Goal: Task Accomplishment & Management: Use online tool/utility

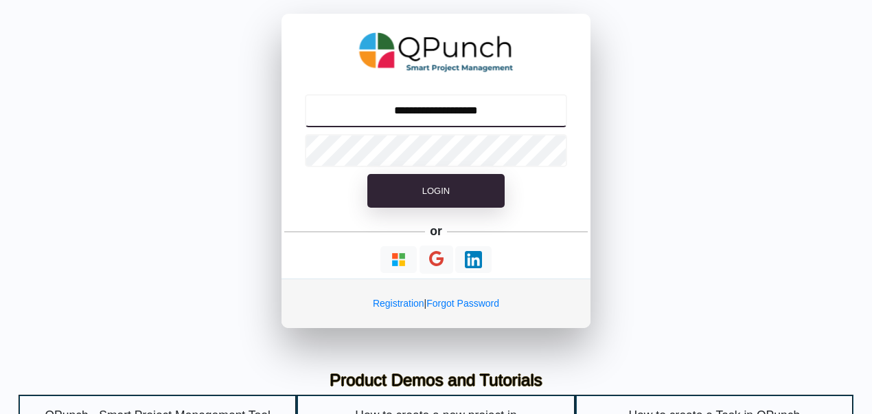
type input "**********"
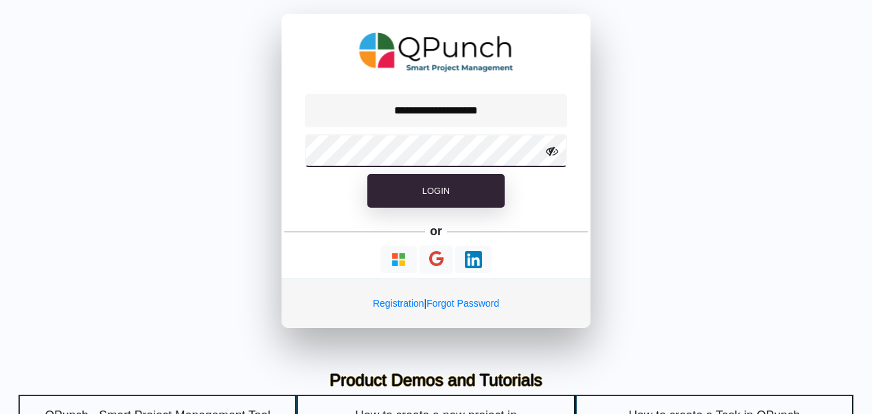
click at [368, 174] on button "Login" at bounding box center [436, 191] width 137 height 34
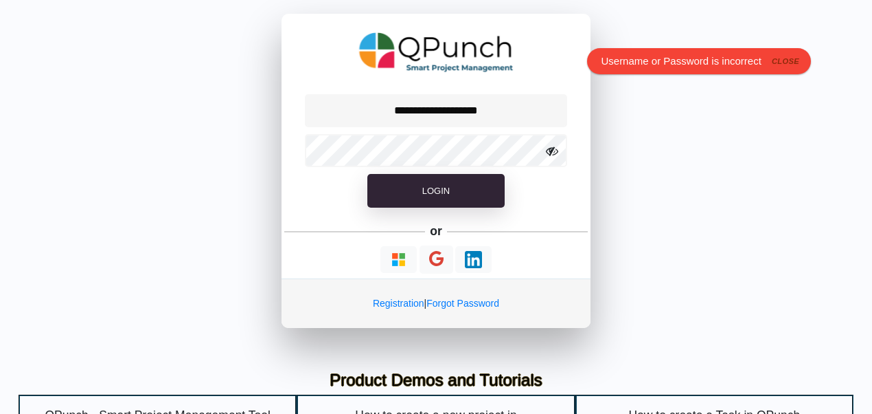
click at [548, 155] on icon at bounding box center [552, 151] width 12 height 12
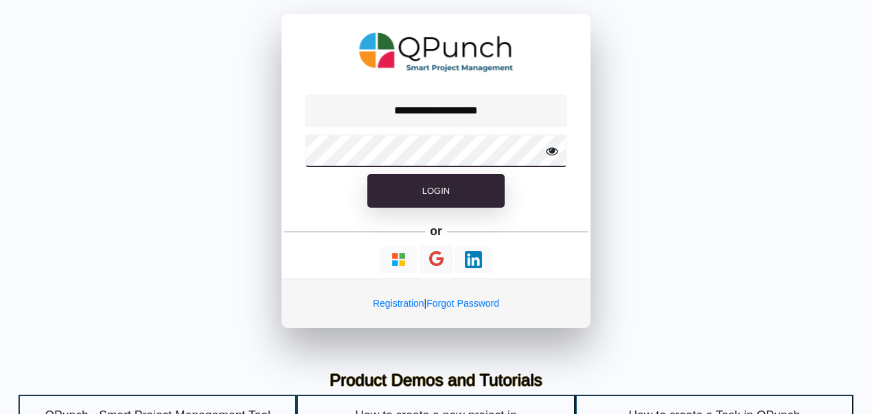
click at [368, 174] on button "Login" at bounding box center [436, 191] width 137 height 34
click at [548, 155] on icon at bounding box center [552, 151] width 12 height 12
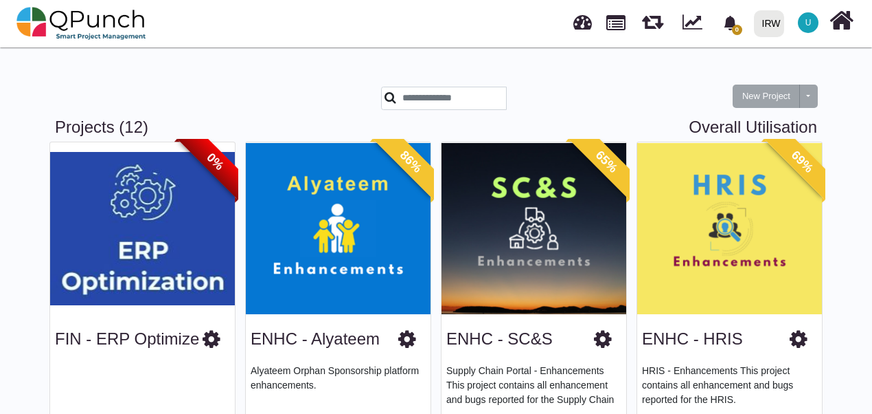
click at [577, 25] on link at bounding box center [583, 20] width 19 height 23
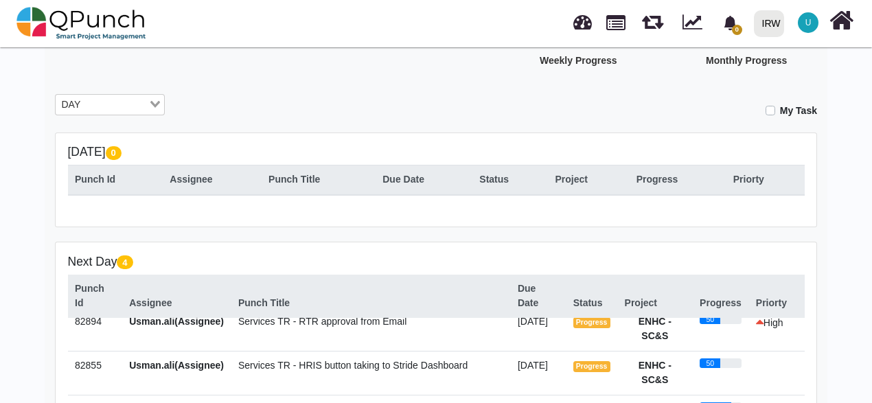
scroll to position [14, 0]
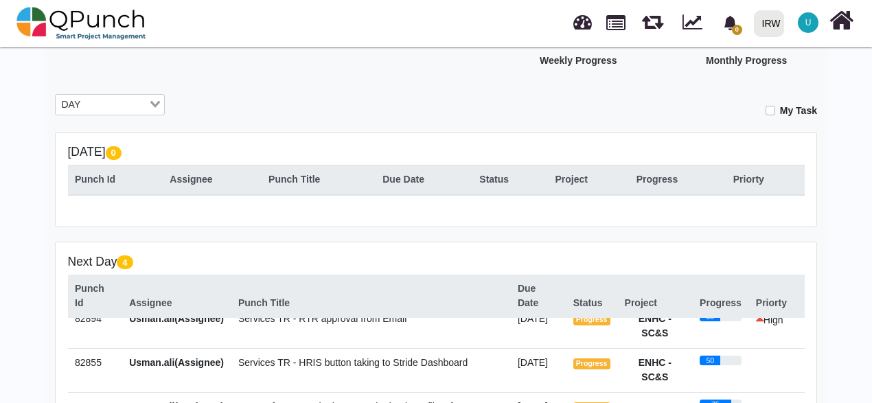
click at [370, 243] on div "Next Day 4 Punch Id Assignee Punch Title Due Date Status Project Progress Prior…" at bounding box center [436, 377] width 761 height 269
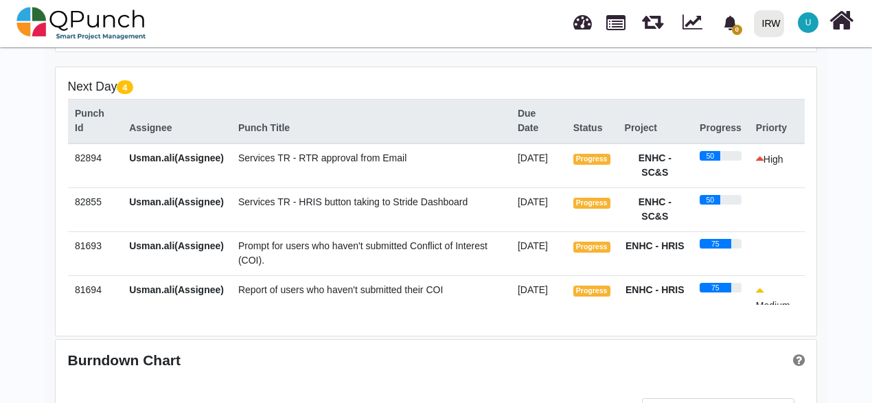
scroll to position [244, 0]
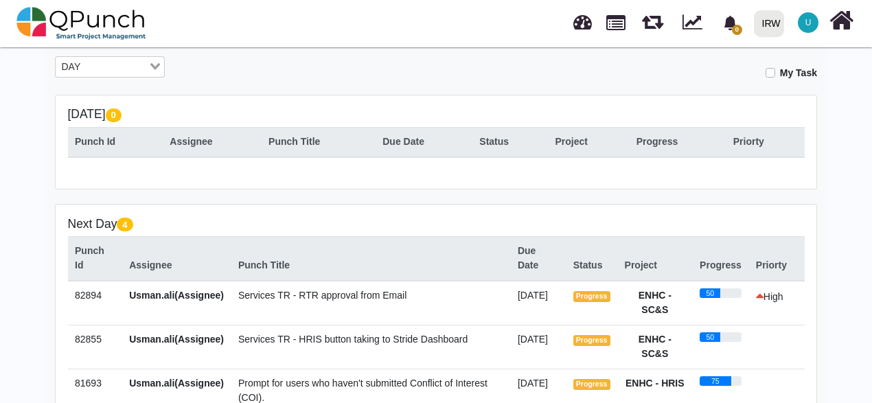
click at [134, 67] on input "Search for option" at bounding box center [116, 67] width 62 height 15
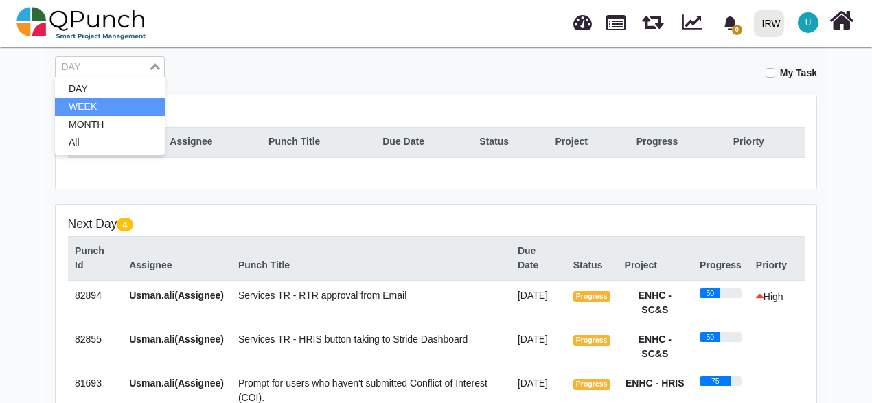
click at [122, 110] on li "WEEK" at bounding box center [110, 107] width 110 height 18
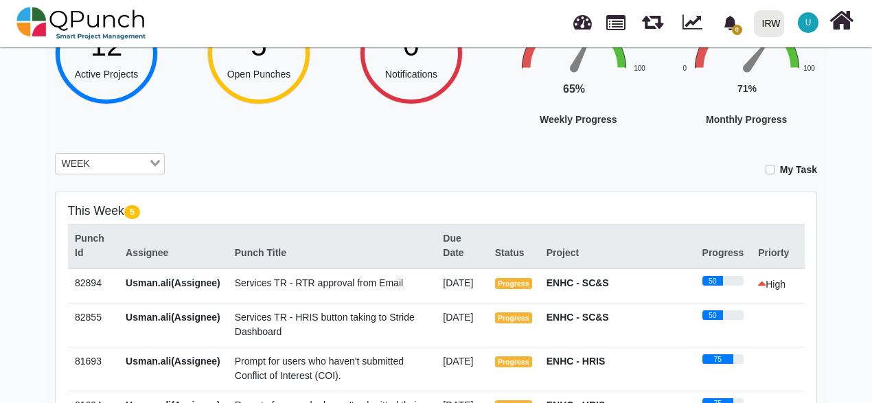
scroll to position [69, 0]
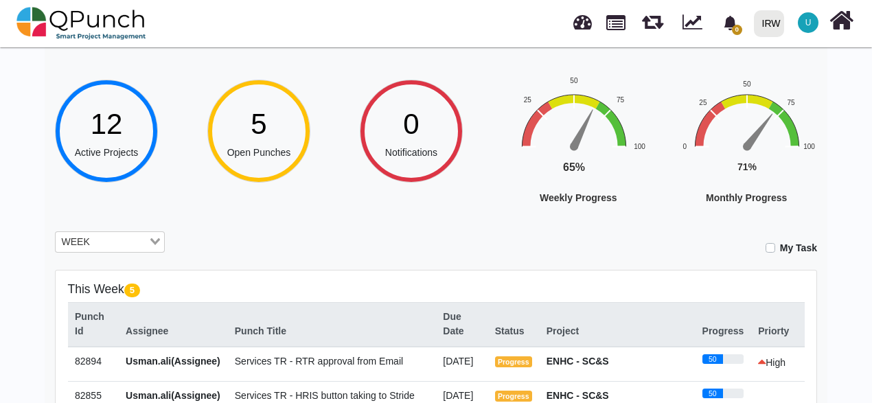
click at [109, 253] on div "WEEK Loading..." at bounding box center [110, 244] width 131 height 24
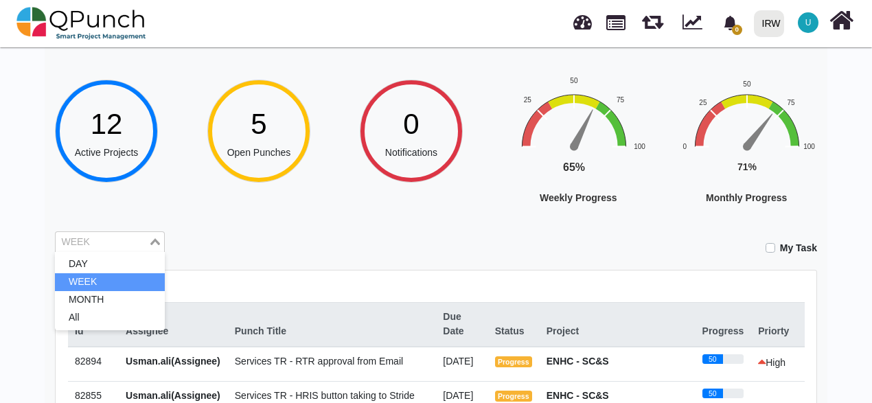
click at [111, 232] on div "WEEK" at bounding box center [102, 241] width 93 height 18
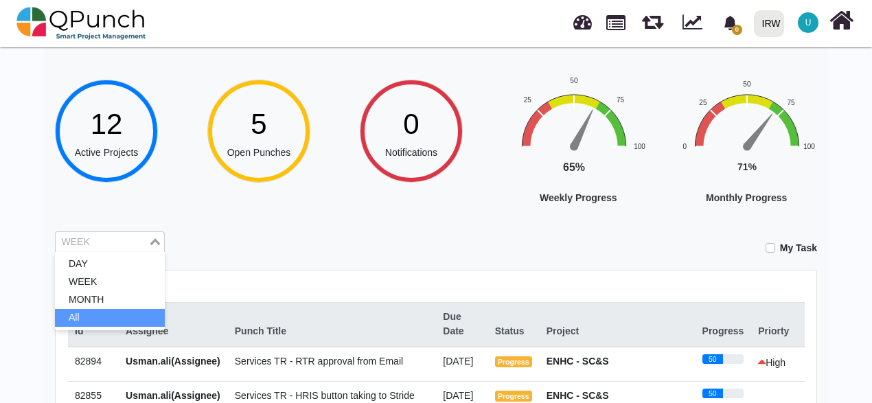
click at [79, 316] on li "All" at bounding box center [110, 318] width 110 height 18
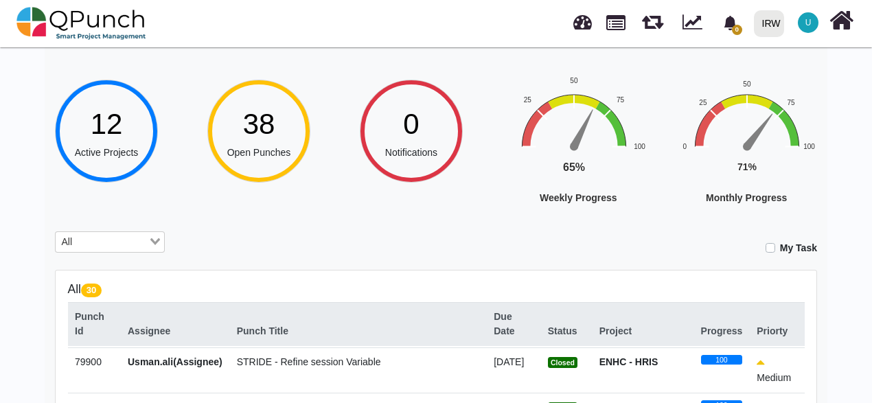
scroll to position [206, 0]
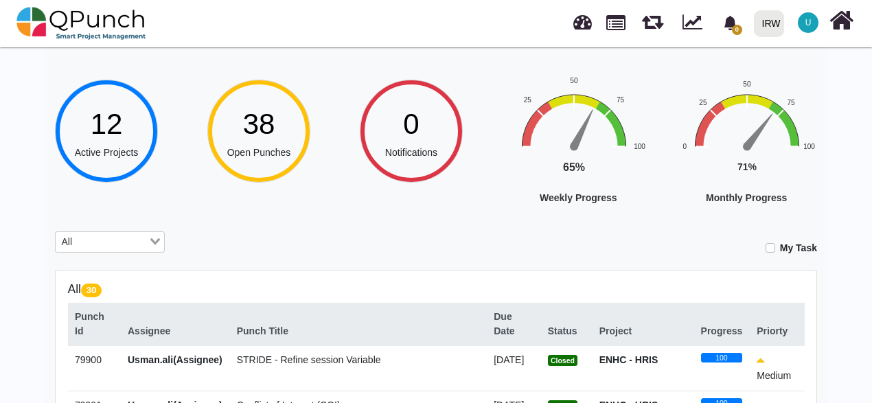
click at [107, 240] on input "Search for option" at bounding box center [112, 242] width 70 height 15
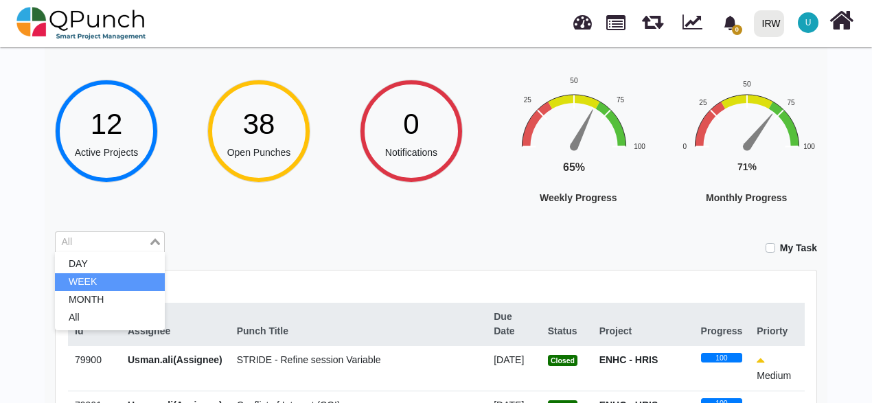
click at [88, 283] on li "WEEK" at bounding box center [110, 282] width 110 height 18
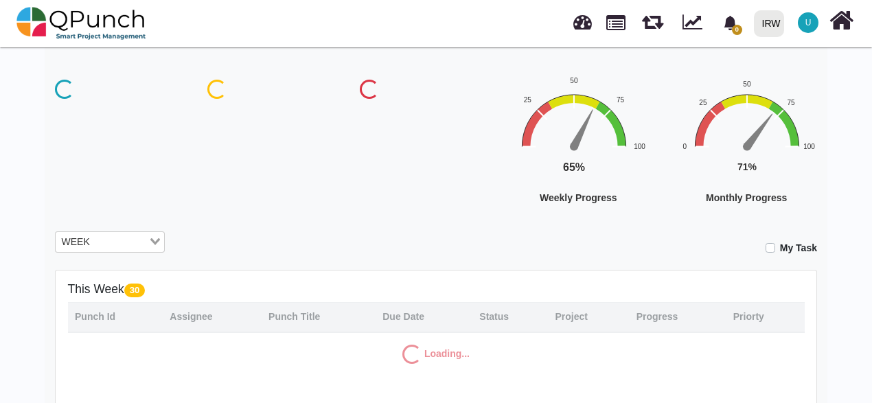
scroll to position [0, 0]
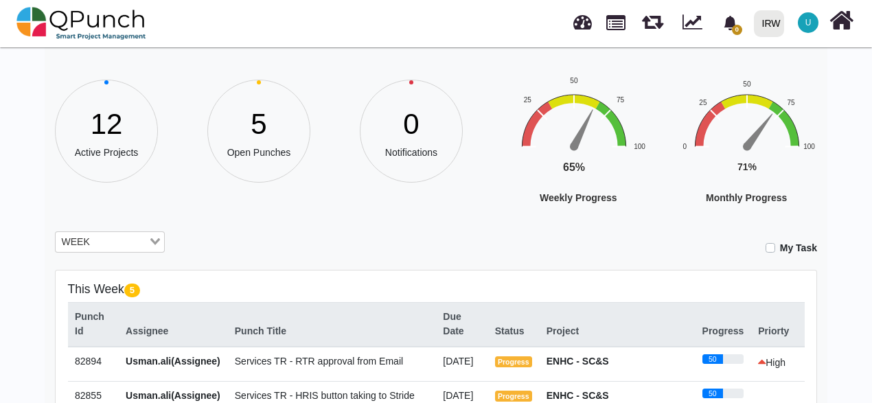
click at [342, 219] on div "Hey [PERSON_NAME].[PERSON_NAME]! Welcome back, let's do the best [DATE]! 12 Act…" at bounding box center [436, 394] width 783 height 782
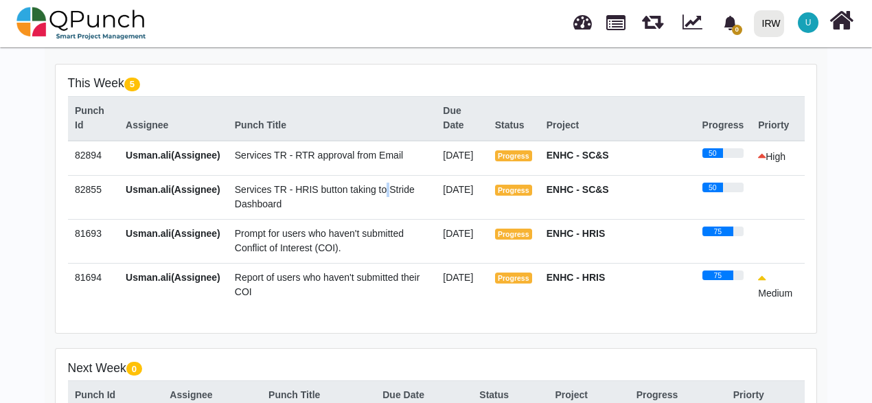
drag, startPoint x: 332, startPoint y: 242, endPoint x: 311, endPoint y: 217, distance: 32.2
click at [311, 217] on td "Services TR - HRIS button taking to Stride Dashboard" at bounding box center [331, 197] width 208 height 44
click at [311, 219] on td "Services TR - HRIS button taking to Stride Dashboard" at bounding box center [331, 197] width 208 height 44
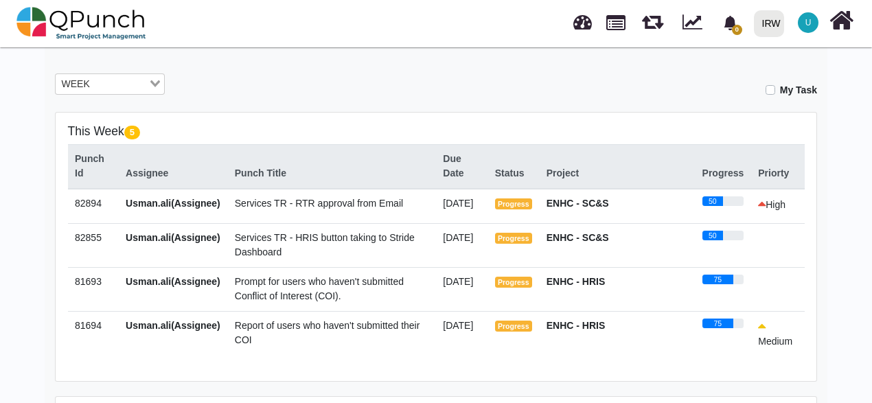
scroll to position [206, 0]
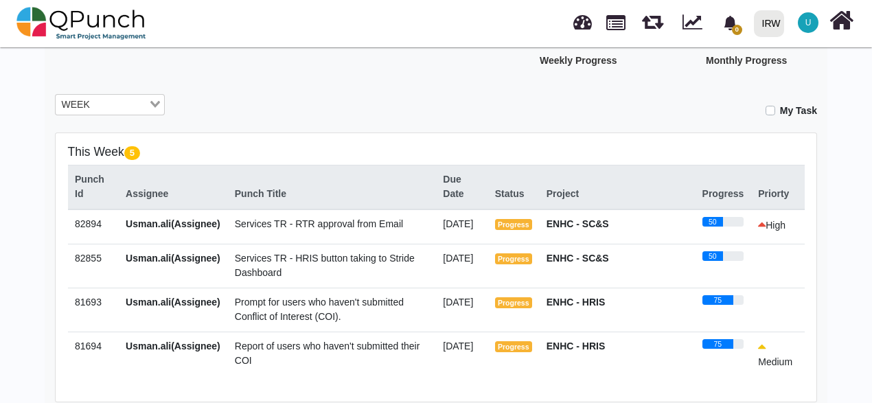
click at [267, 322] on span "Prompt for users who haven't submitted Conflict of Interest (COI)." at bounding box center [319, 309] width 169 height 25
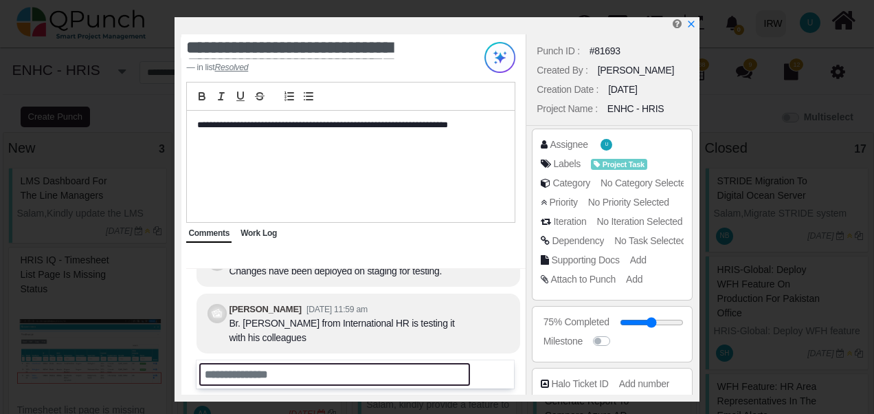
click at [265, 375] on input "text" at bounding box center [334, 374] width 271 height 23
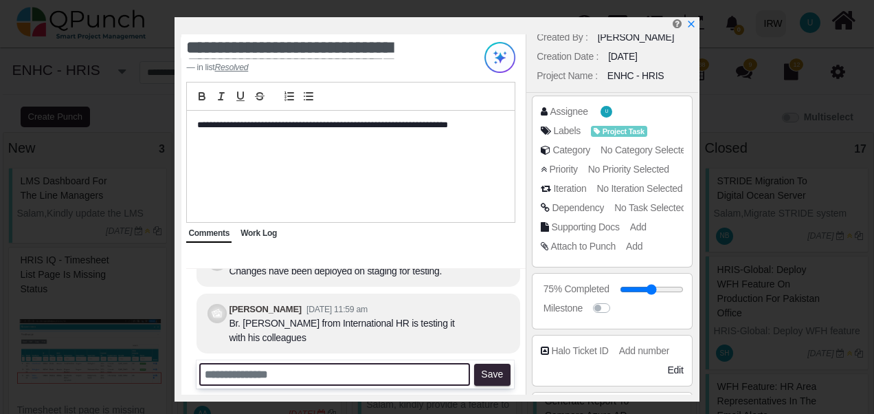
scroll to position [12, 0]
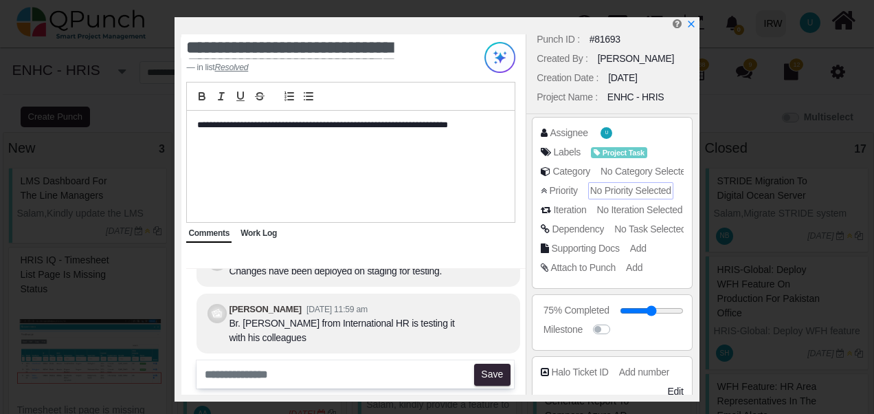
click at [619, 198] on div "No Priority Selected" at bounding box center [630, 190] width 85 height 17
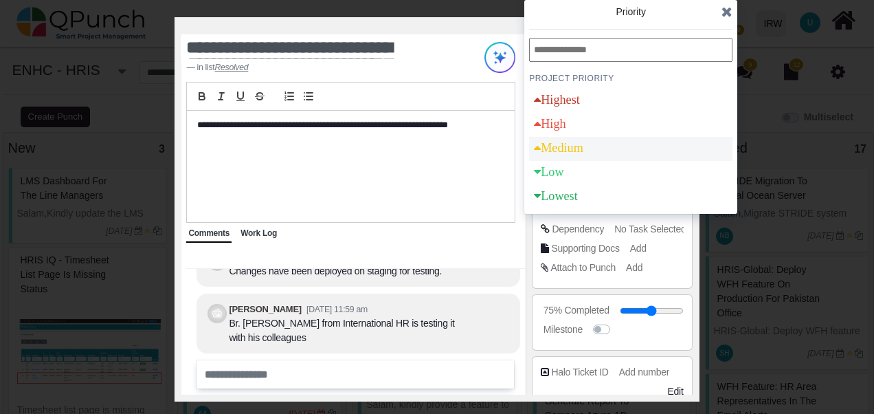
click at [557, 143] on div "Medium" at bounding box center [558, 148] width 49 height 12
click at [725, 14] on icon at bounding box center [726, 12] width 11 height 14
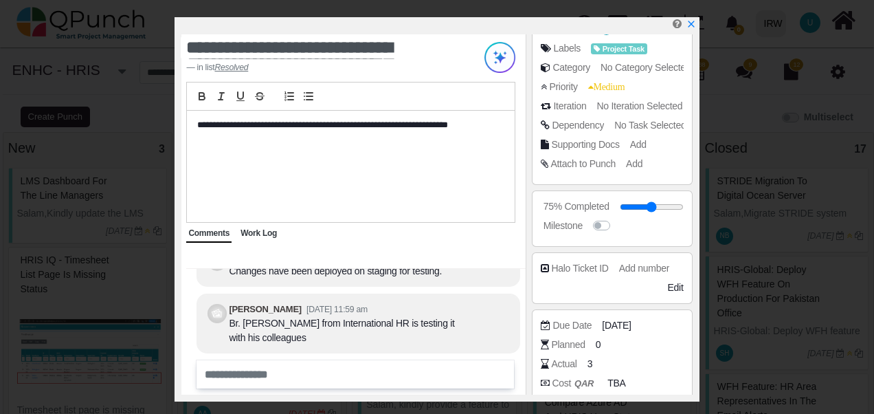
scroll to position [218, 0]
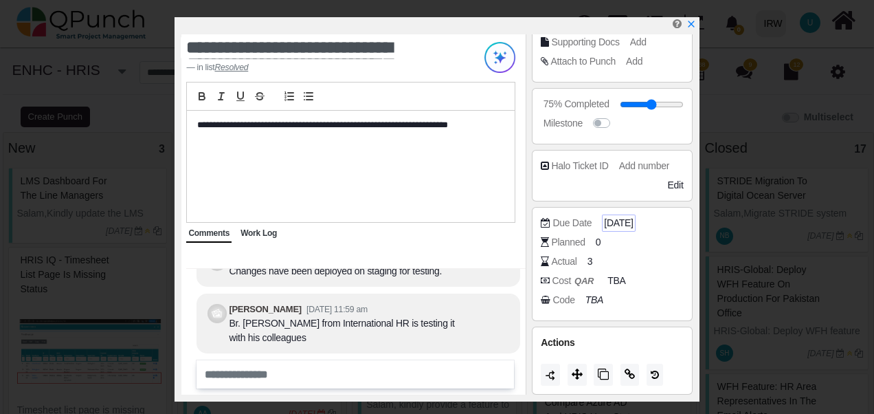
click at [622, 221] on span "[DATE]" at bounding box center [618, 223] width 29 height 14
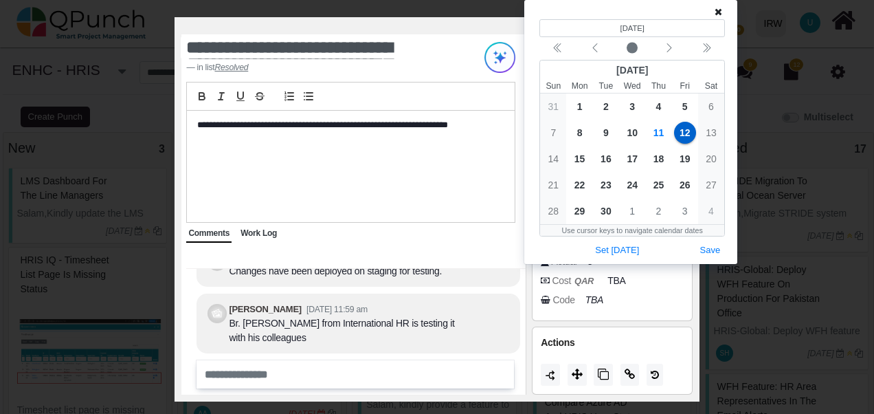
click at [519, 178] on div "**********" at bounding box center [351, 153] width 350 height 143
click at [717, 14] on icon at bounding box center [718, 12] width 8 height 10
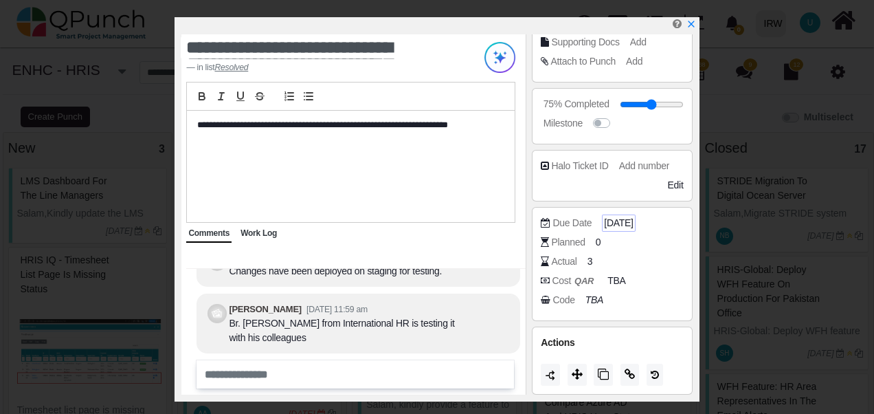
click at [618, 218] on span "[DATE]" at bounding box center [618, 223] width 29 height 14
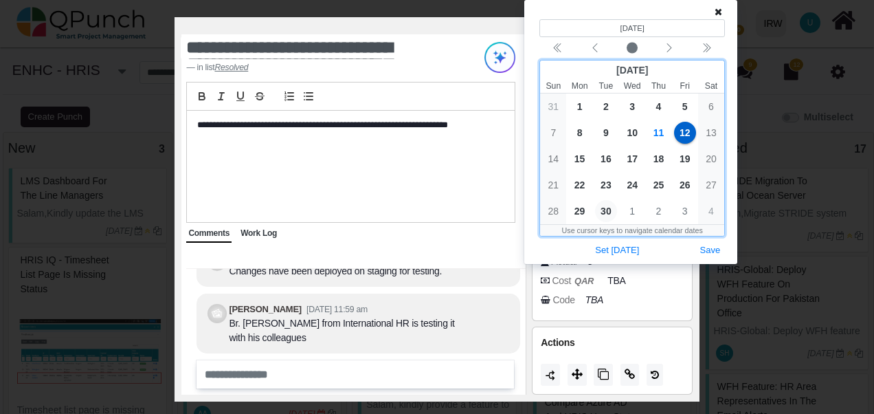
click at [603, 212] on span "30" at bounding box center [606, 211] width 22 height 22
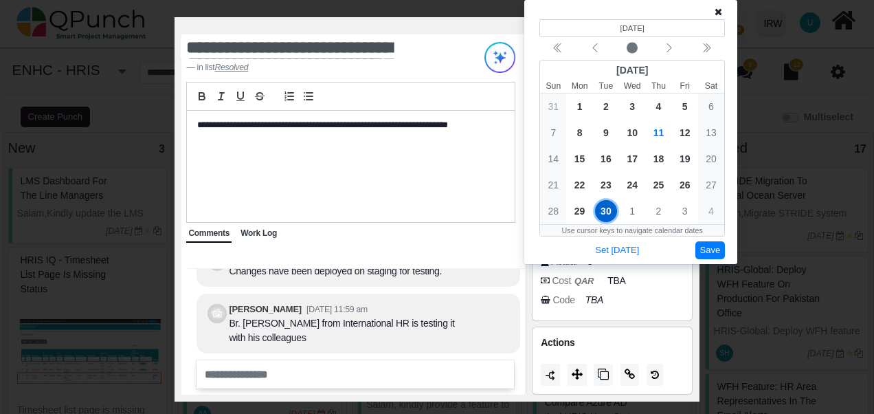
click at [711, 246] on button "Save" at bounding box center [710, 250] width 30 height 19
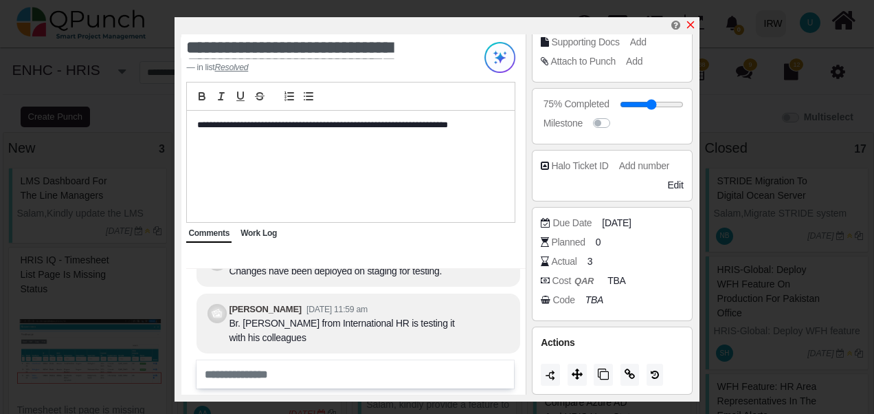
click at [692, 27] on icon "x" at bounding box center [690, 24] width 11 height 11
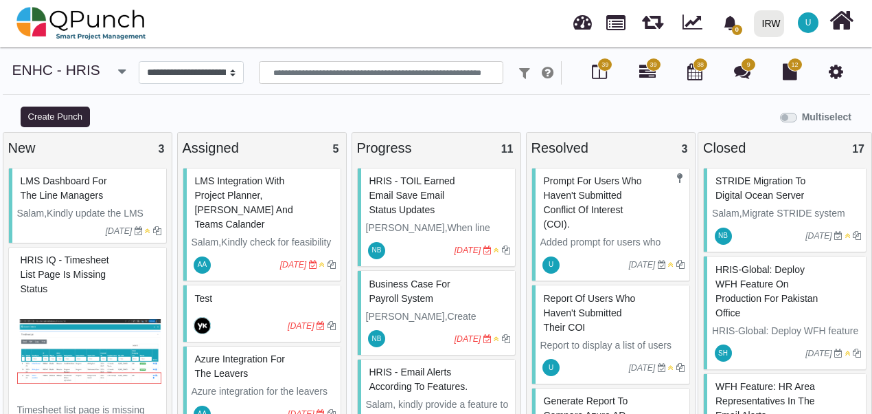
click at [574, 312] on span "Report of users who haven't submitted their COI" at bounding box center [590, 313] width 92 height 40
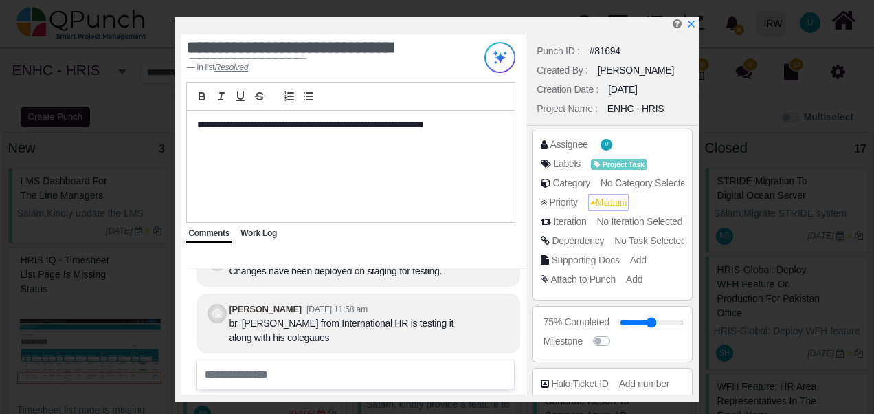
click at [611, 201] on span "Medium" at bounding box center [608, 202] width 37 height 10
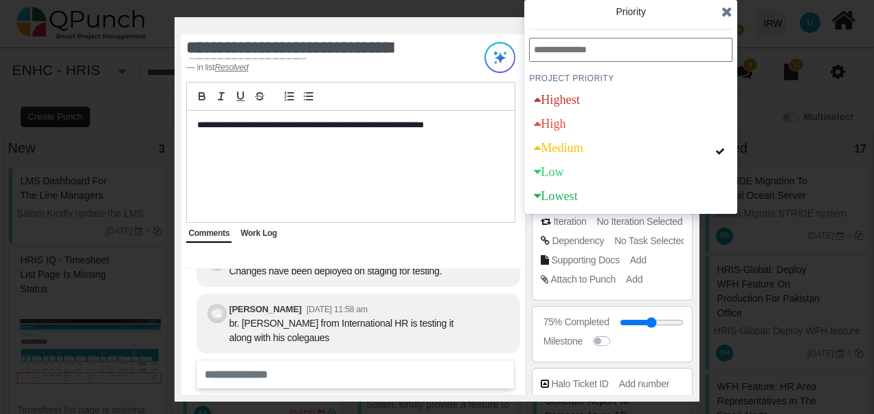
click at [522, 293] on div "Usman.ali [DATE] 01:42 pm Work has been initiated and is currently in progress.…" at bounding box center [358, 315] width 344 height 95
click at [725, 16] on icon at bounding box center [726, 12] width 11 height 14
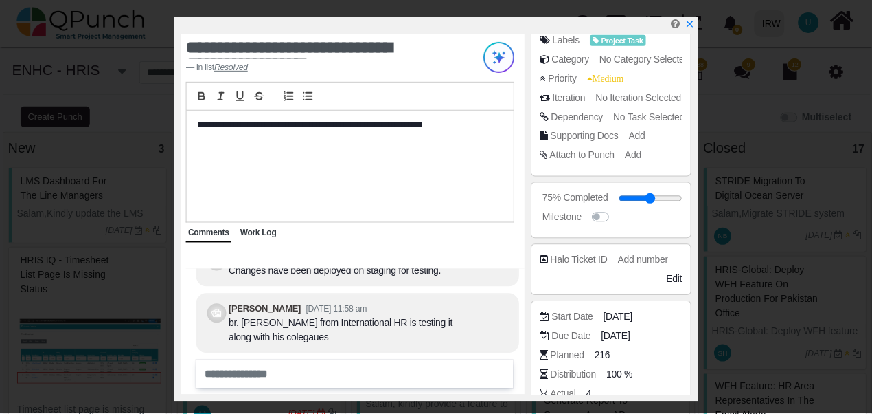
scroll to position [256, 0]
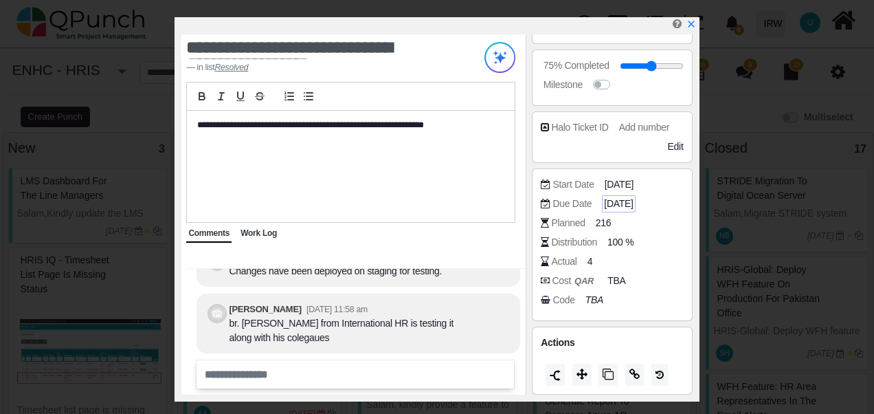
click at [624, 207] on span "[DATE]" at bounding box center [618, 203] width 29 height 14
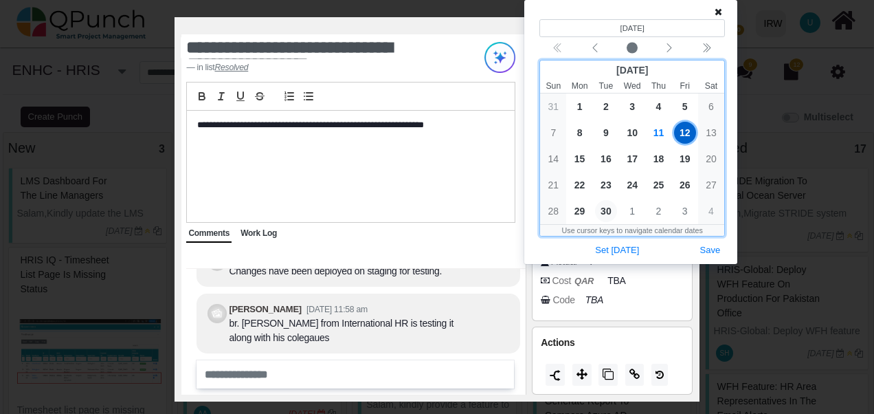
click at [605, 207] on span "30" at bounding box center [606, 211] width 22 height 22
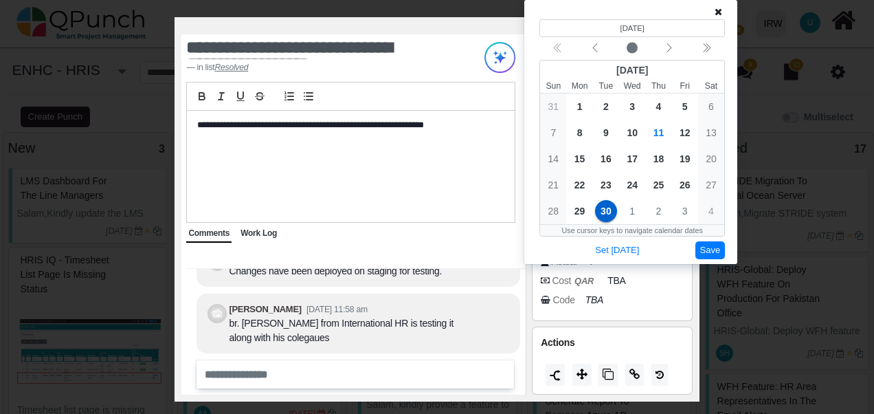
click at [697, 243] on button "Save" at bounding box center [710, 250] width 30 height 19
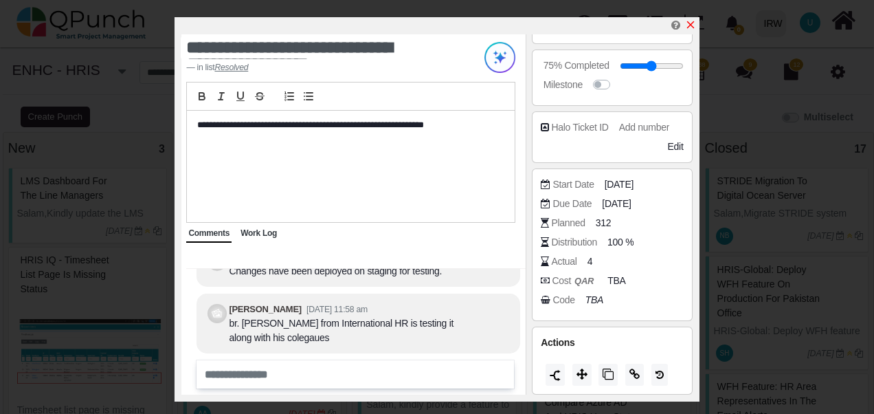
click at [694, 25] on icon "x" at bounding box center [690, 24] width 11 height 11
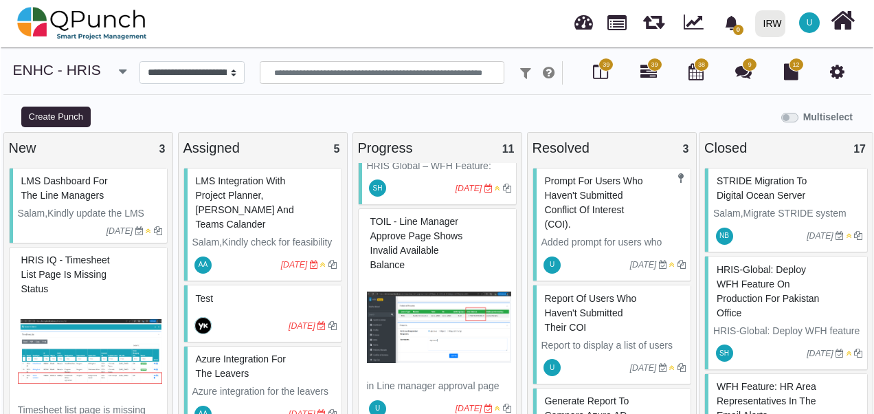
scroll to position [999, 0]
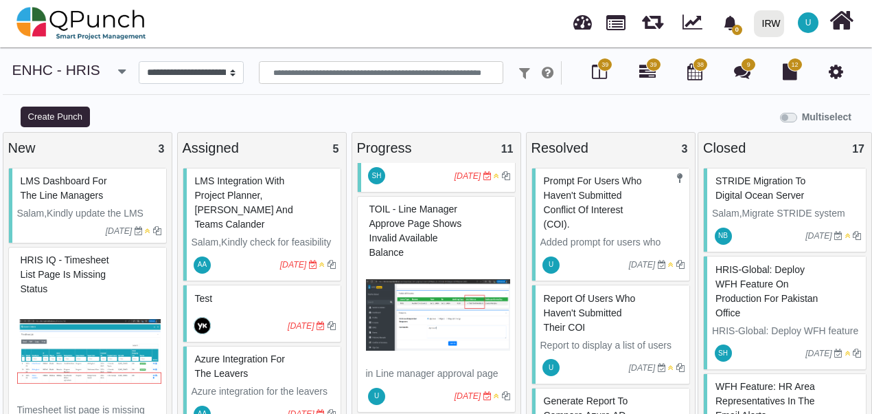
drag, startPoint x: 447, startPoint y: 392, endPoint x: 419, endPoint y: 368, distance: 36.1
drag, startPoint x: 419, startPoint y: 368, endPoint x: 382, endPoint y: 241, distance: 132.4
click at [382, 241] on span "TOIL - Line manager approve page shows invalid Available balance" at bounding box center [416, 230] width 93 height 54
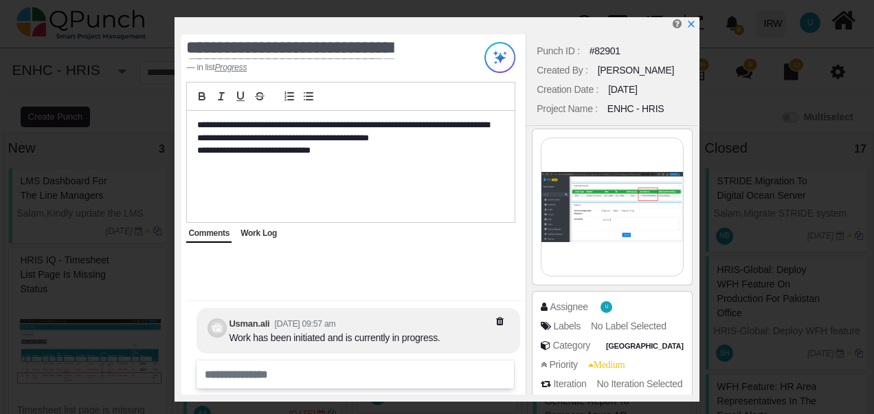
click at [245, 239] on div "Work Log" at bounding box center [258, 234] width 41 height 18
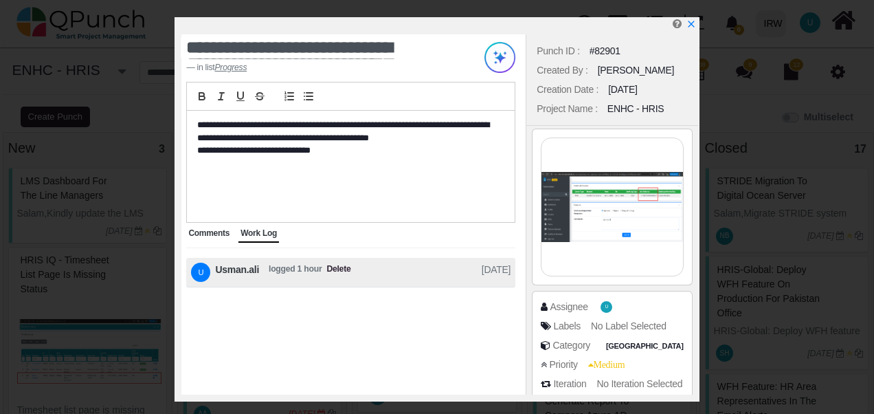
click at [194, 236] on span "Comments" at bounding box center [208, 233] width 41 height 10
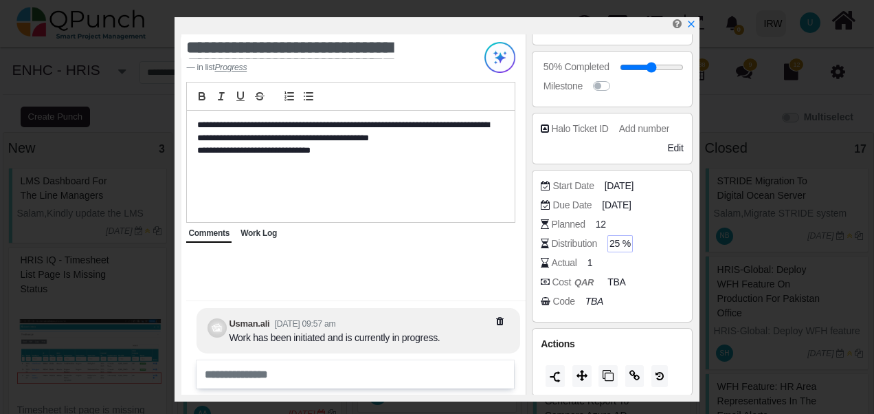
scroll to position [418, 0]
click at [620, 198] on span "[DATE]" at bounding box center [618, 204] width 29 height 14
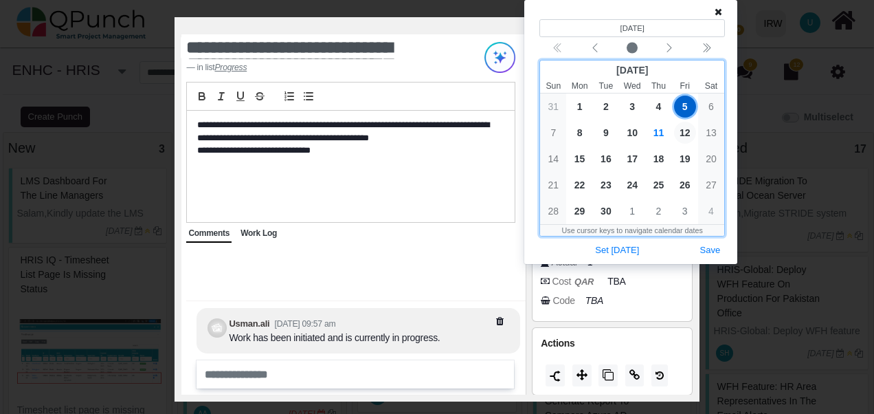
click at [686, 139] on span "12" at bounding box center [685, 133] width 22 height 22
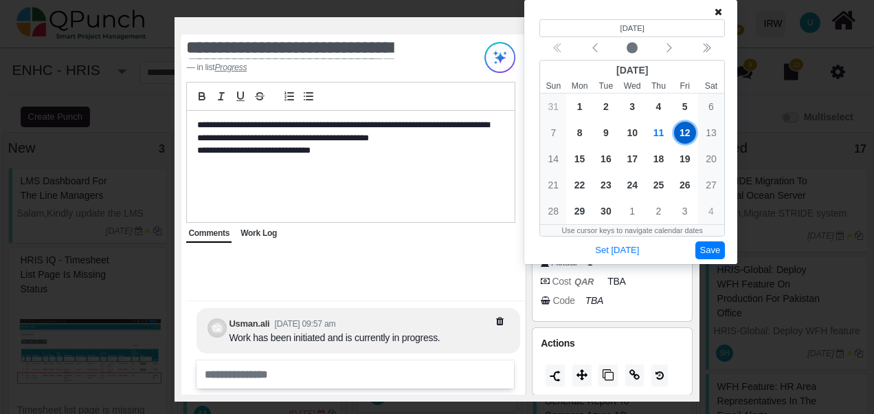
click at [709, 246] on button "Save" at bounding box center [710, 250] width 30 height 19
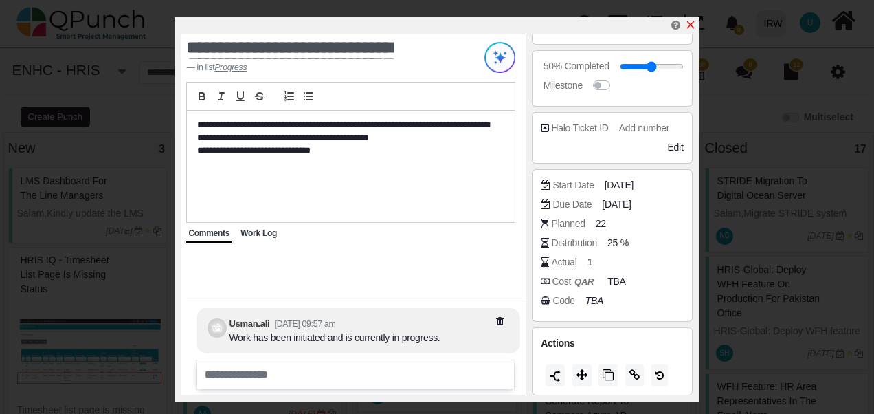
click at [690, 25] on icon "x" at bounding box center [690, 25] width 8 height 8
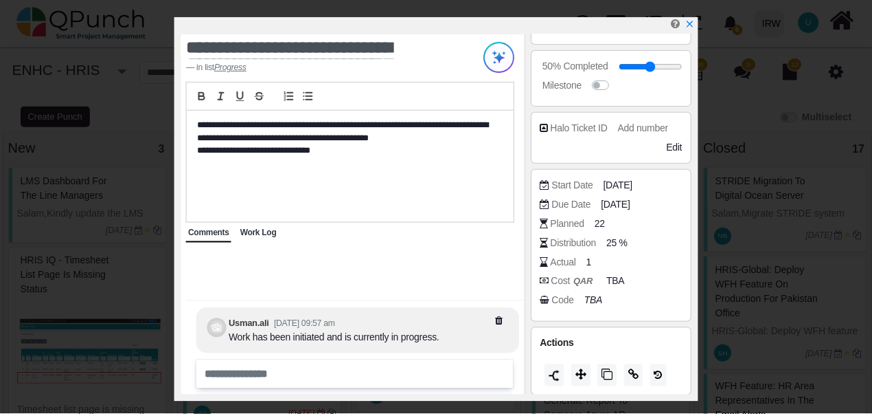
scroll to position [999, 0]
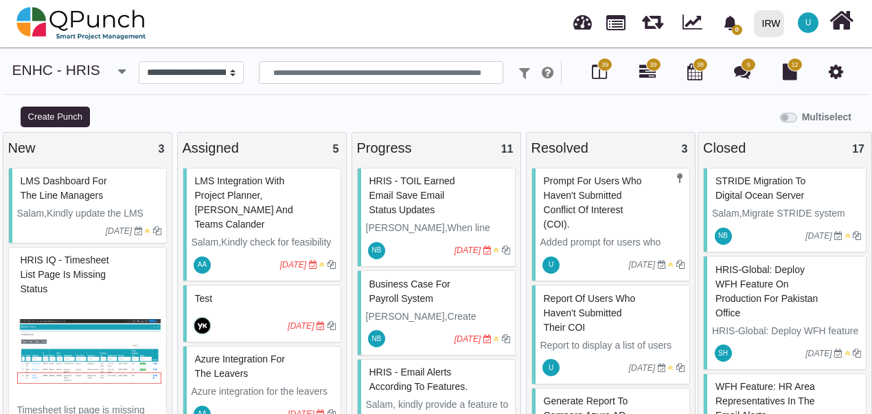
click at [118, 73] on icon "button" at bounding box center [122, 72] width 8 height 14
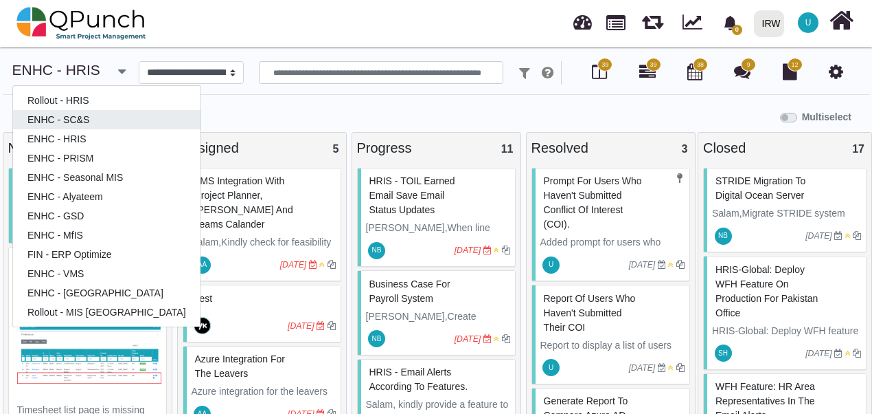
click at [68, 120] on link "ENHC - SC&S" at bounding box center [107, 119] width 188 height 19
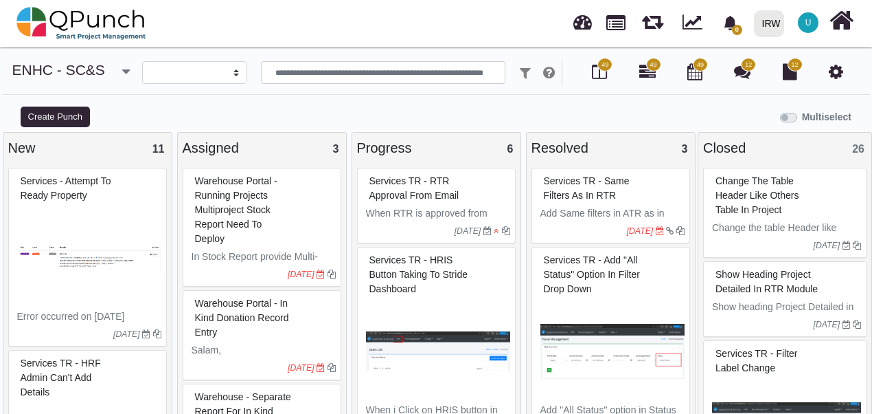
select select
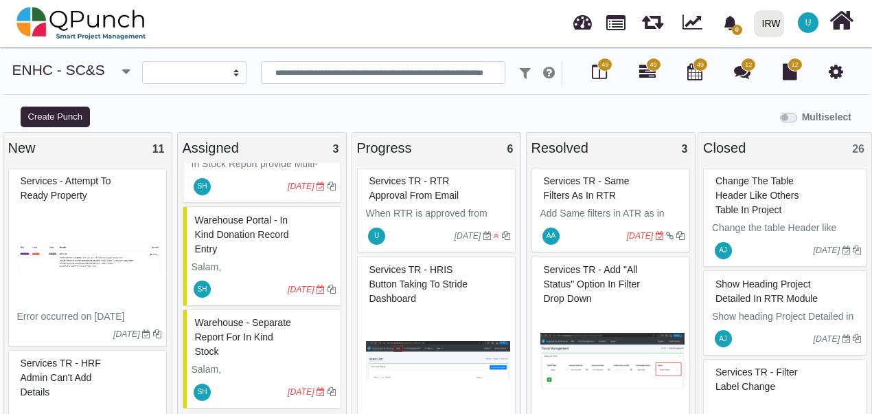
click at [405, 292] on span "Services TR - HRIS button taking to Stride Dashboard" at bounding box center [419, 284] width 98 height 40
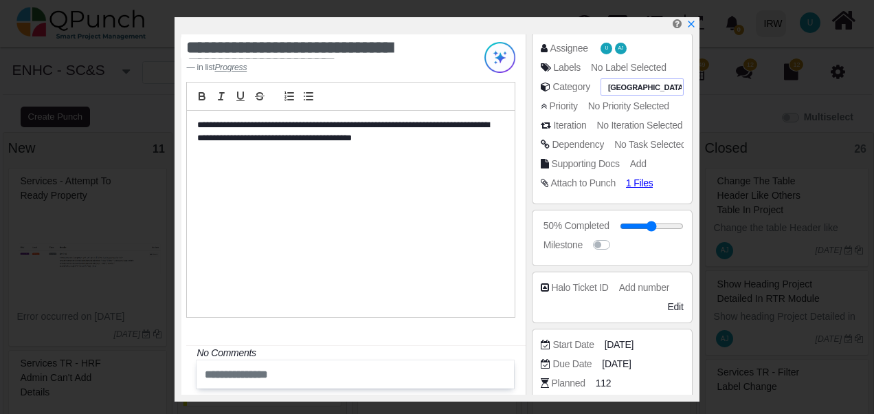
scroll to position [275, 0]
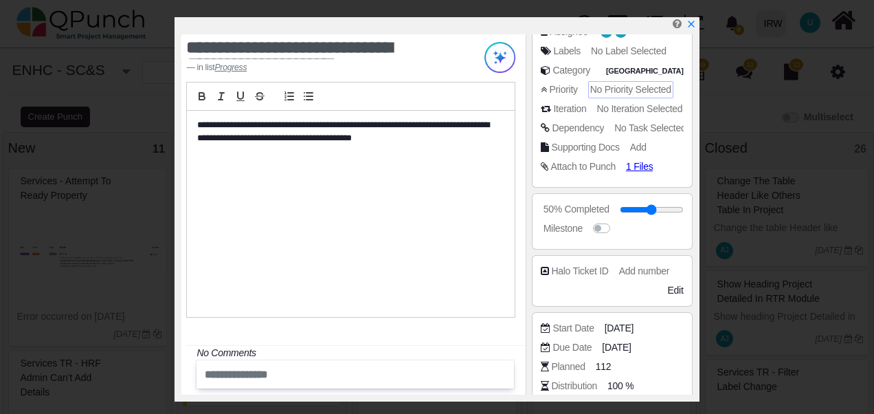
click at [622, 85] on span "No Priority Selected" at bounding box center [630, 89] width 81 height 11
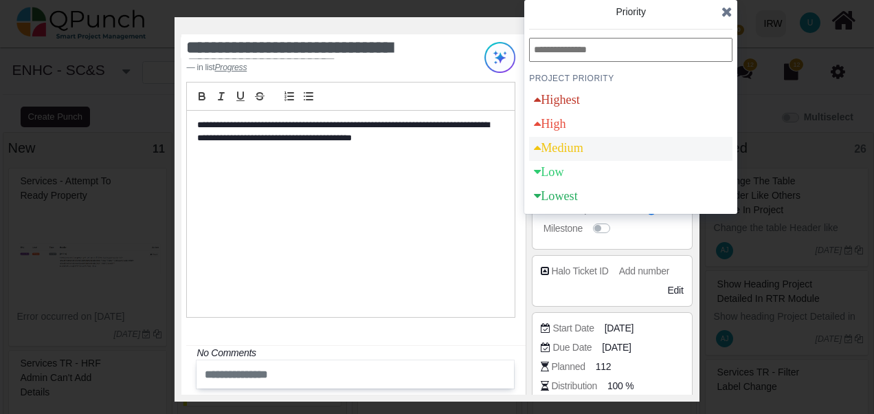
click at [573, 150] on div "Medium" at bounding box center [558, 148] width 49 height 12
click at [616, 346] on span "[DATE]" at bounding box center [618, 347] width 29 height 14
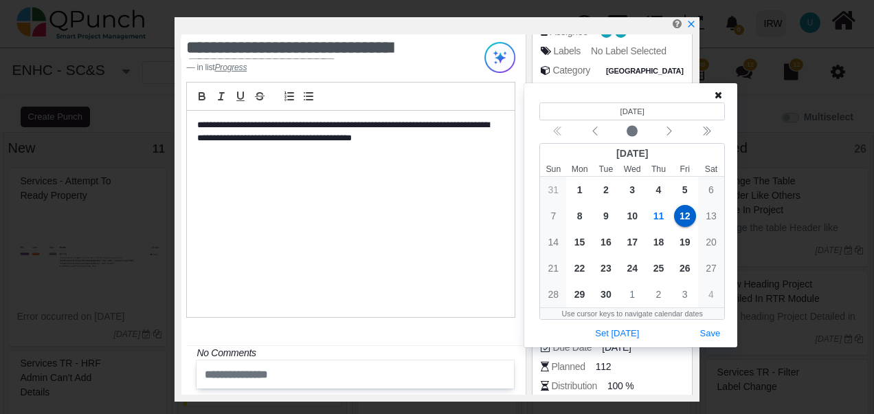
click at [715, 95] on icon at bounding box center [718, 95] width 8 height 10
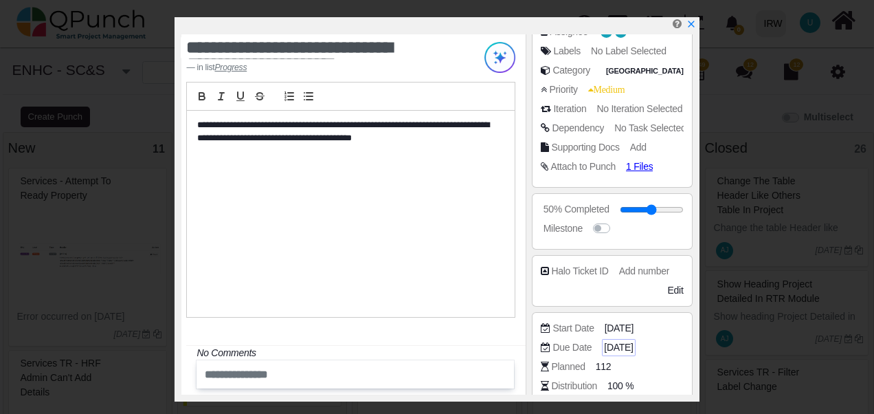
click at [631, 344] on span "[DATE]" at bounding box center [618, 347] width 29 height 14
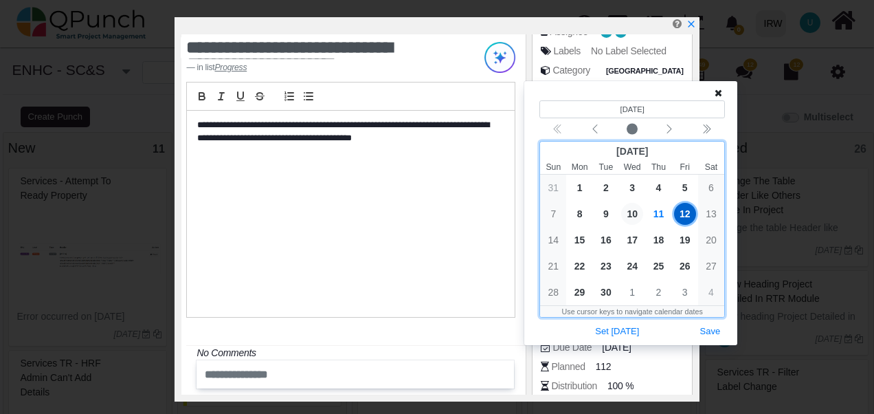
click at [633, 216] on span "10" at bounding box center [632, 214] width 22 height 22
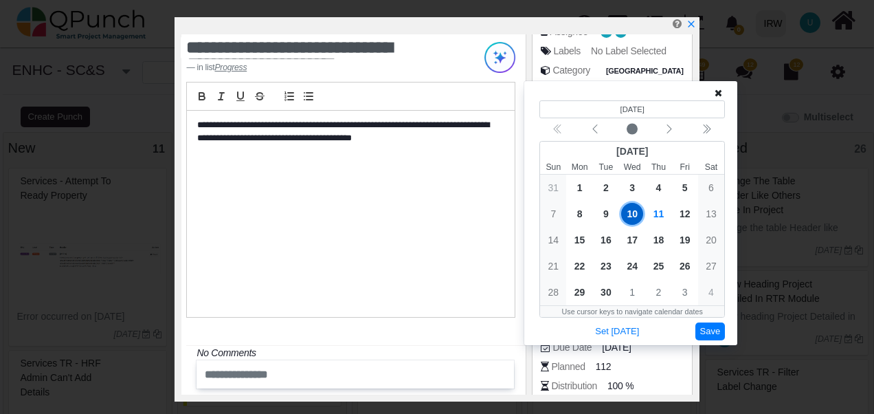
click at [704, 329] on button "Save" at bounding box center [710, 331] width 30 height 19
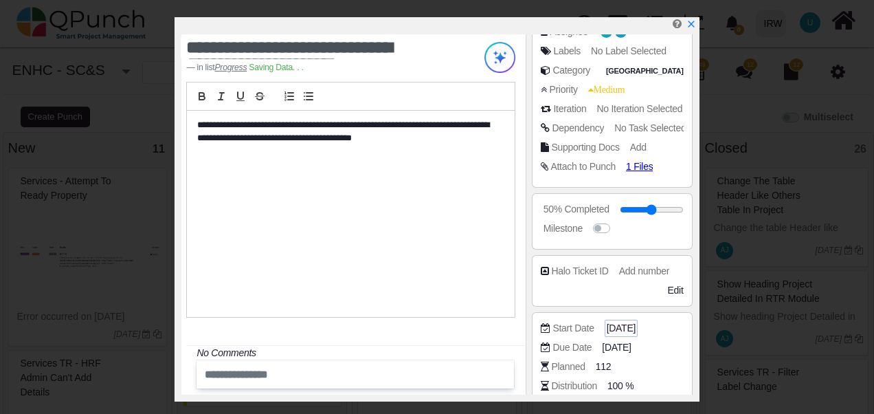
click at [635, 326] on span "[DATE]" at bounding box center [621, 328] width 29 height 14
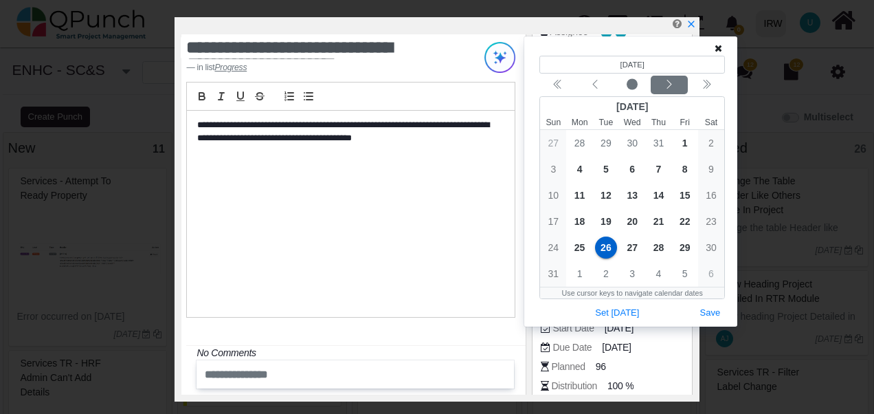
click at [666, 81] on icon "chevron left" at bounding box center [669, 84] width 11 height 11
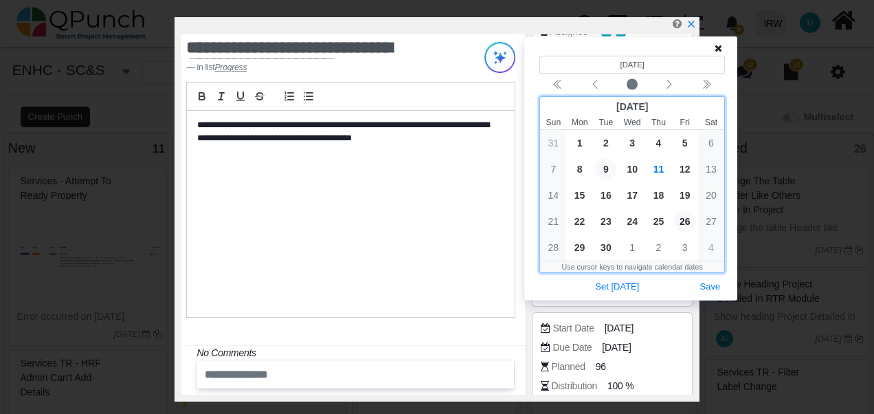
click at [609, 165] on span "9" at bounding box center [606, 169] width 22 height 22
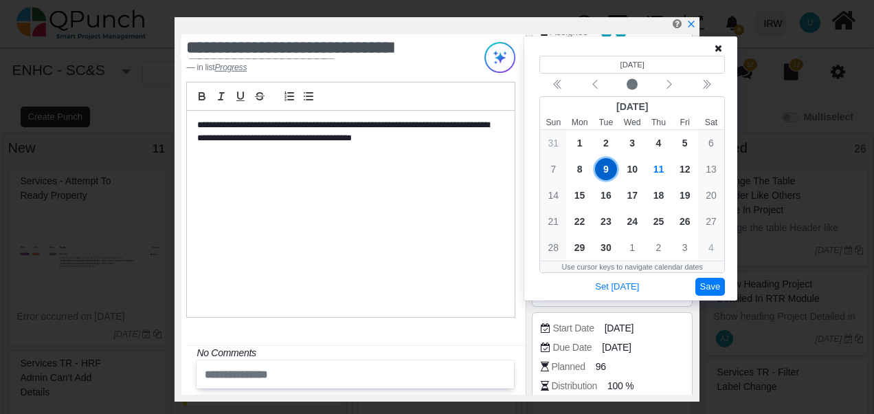
click at [716, 287] on button "Save" at bounding box center [710, 287] width 30 height 19
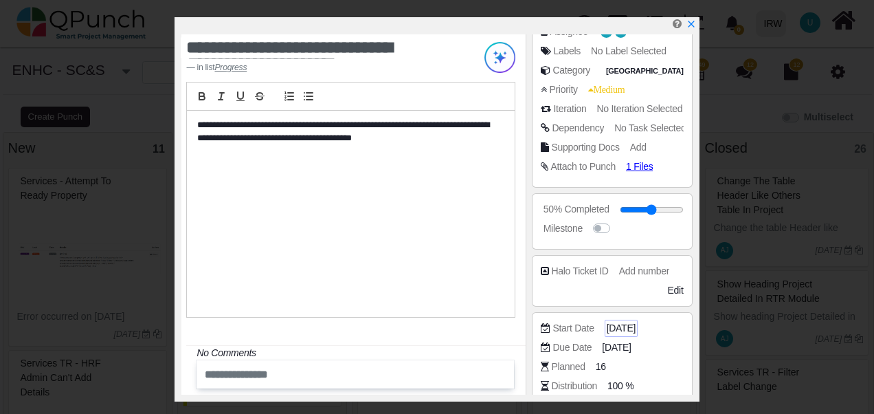
click at [621, 328] on span "[DATE]" at bounding box center [621, 328] width 29 height 14
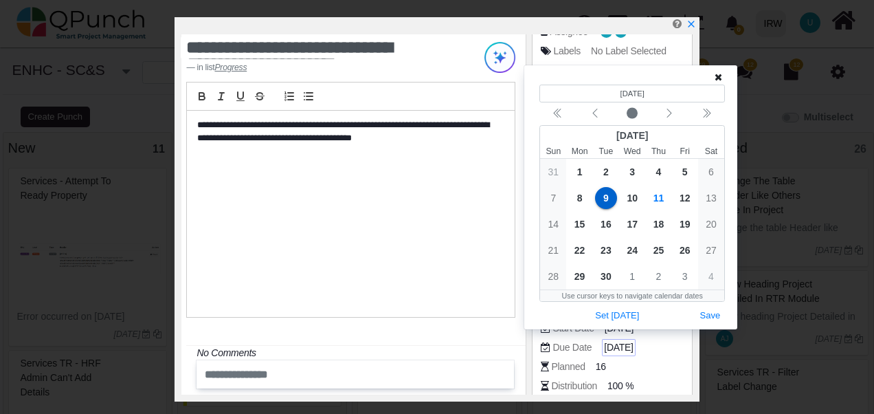
click at [607, 347] on span "[DATE]" at bounding box center [618, 347] width 29 height 14
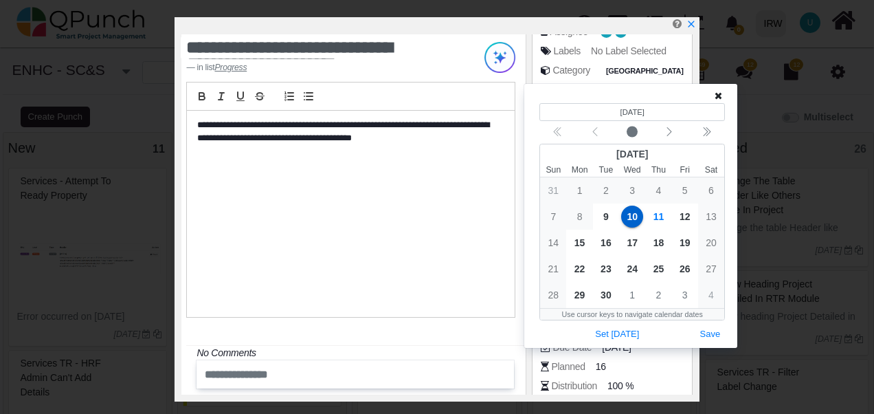
click at [717, 96] on icon at bounding box center [718, 96] width 8 height 10
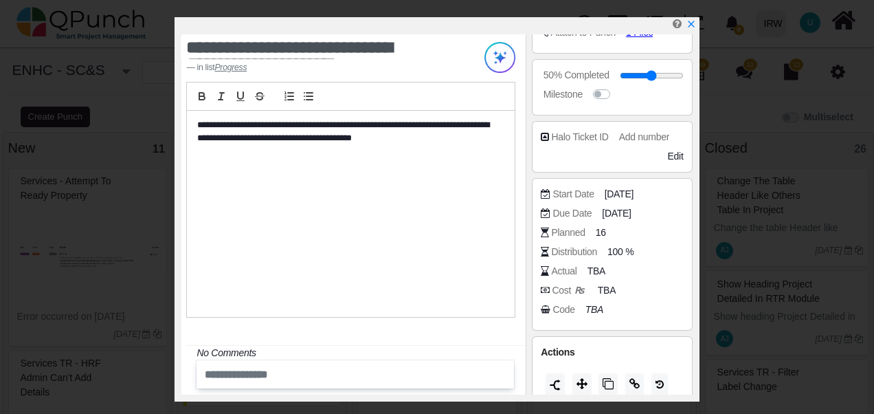
scroll to position [418, 0]
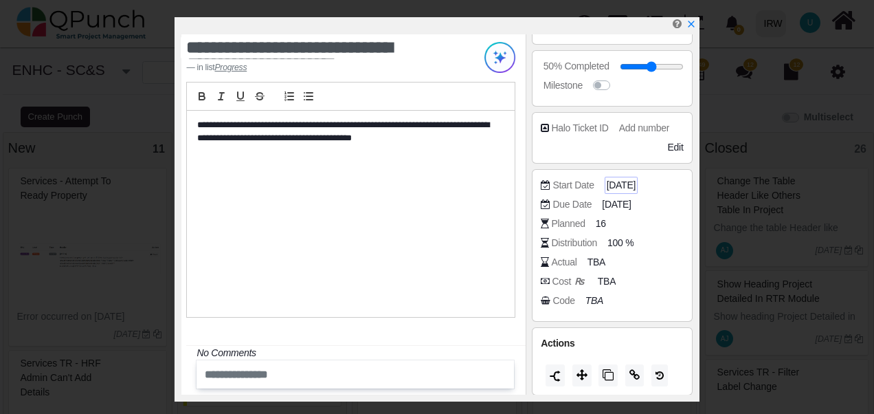
click at [627, 184] on span "[DATE]" at bounding box center [621, 185] width 29 height 14
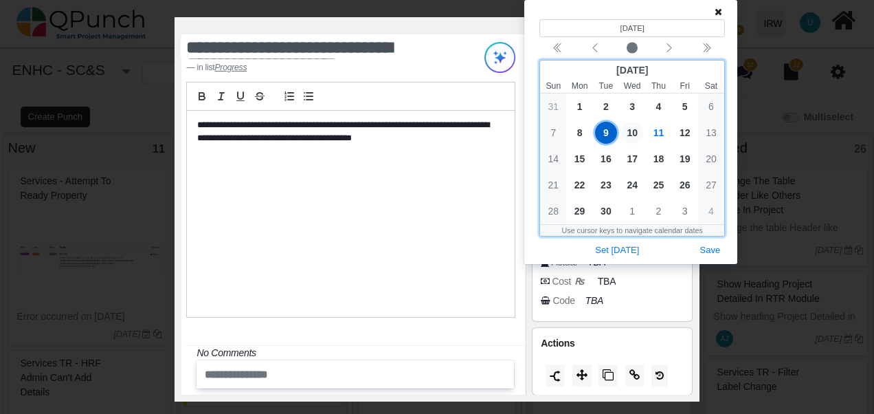
click at [632, 132] on span "10" at bounding box center [632, 133] width 22 height 22
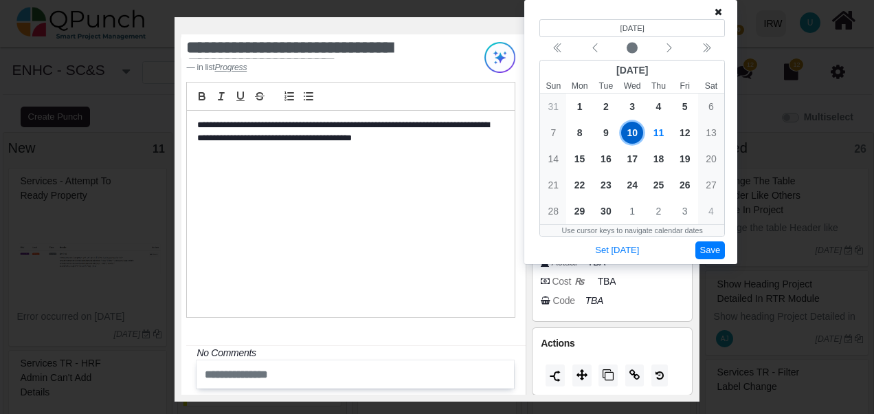
click at [717, 249] on button "Save" at bounding box center [710, 250] width 30 height 19
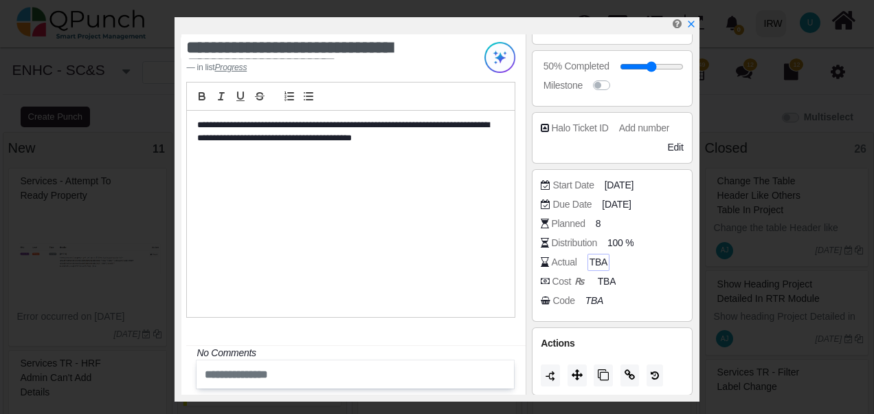
click at [593, 262] on span "TBA" at bounding box center [598, 262] width 18 height 14
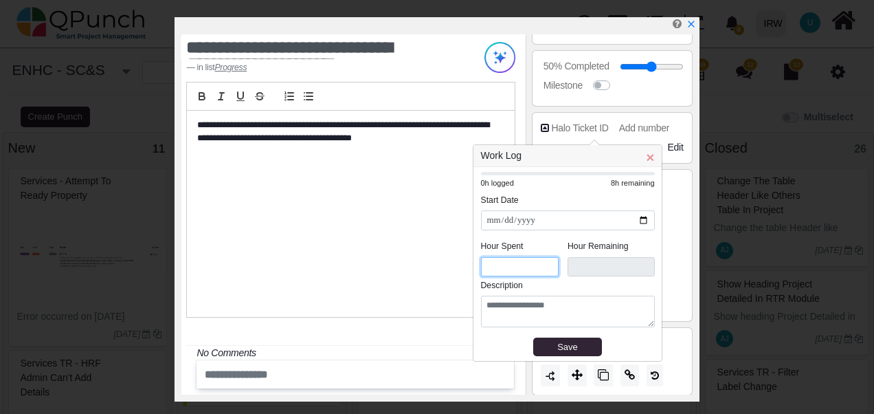
drag, startPoint x: 495, startPoint y: 266, endPoint x: 484, endPoint y: 265, distance: 11.0
click at [484, 265] on input "*" at bounding box center [520, 267] width 78 height 20
type input "*"
type input "***"
click at [547, 262] on input "*" at bounding box center [520, 267] width 78 height 20
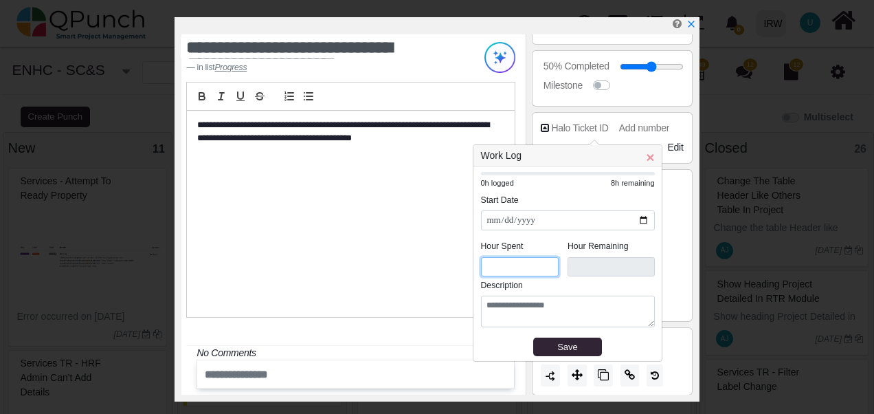
type input "*"
type input "***"
click at [547, 262] on input "*" at bounding box center [520, 267] width 78 height 20
type input "*"
type input "***"
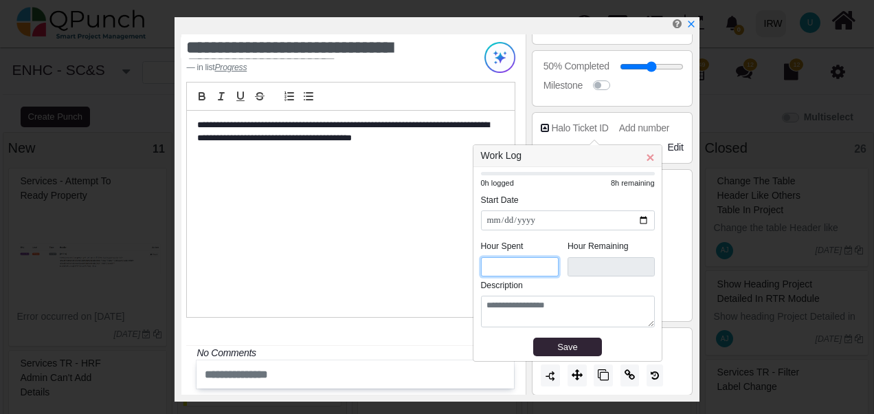
click at [547, 262] on input "*" at bounding box center [520, 267] width 78 height 20
type input "*"
type input "***"
click at [547, 269] on input "*" at bounding box center [520, 267] width 78 height 20
type input "*"
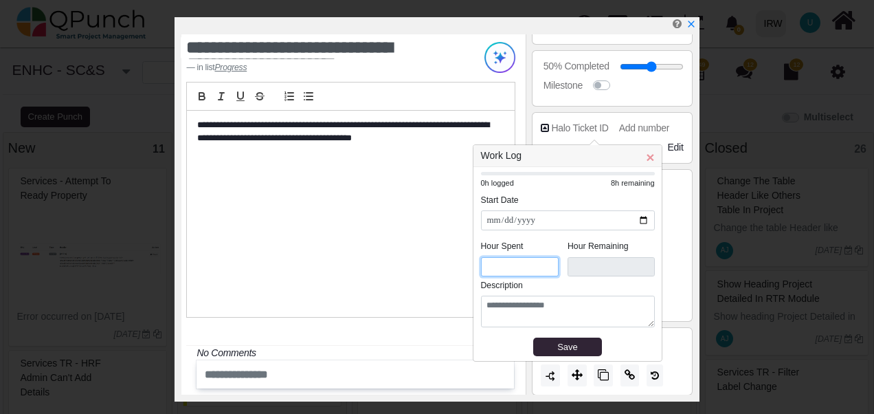
type input "***"
click at [547, 269] on input "*" at bounding box center [520, 267] width 78 height 20
type input "*"
type input "***"
click at [547, 269] on input "*" at bounding box center [520, 267] width 78 height 20
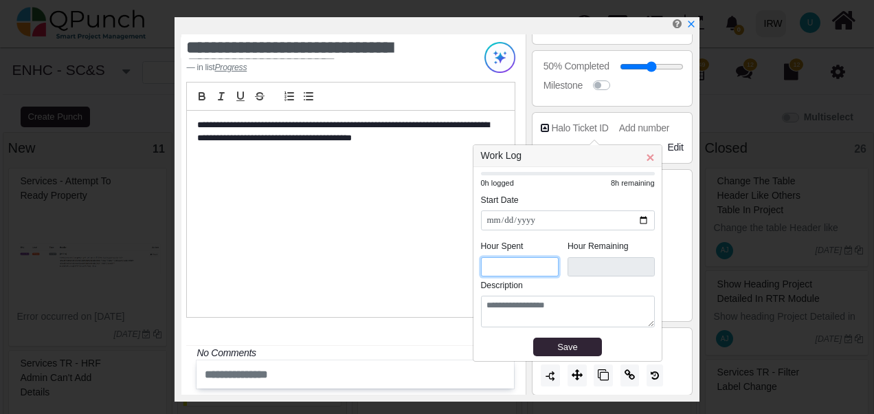
type input "*"
type input "***"
click at [547, 269] on input "*" at bounding box center [520, 267] width 78 height 20
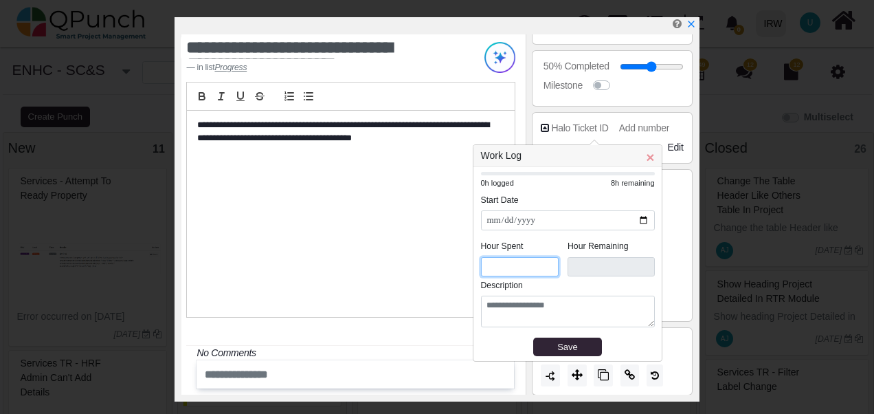
click at [547, 269] on input "*" at bounding box center [520, 267] width 78 height 20
click at [525, 267] on input "*" at bounding box center [520, 267] width 78 height 20
type input "***"
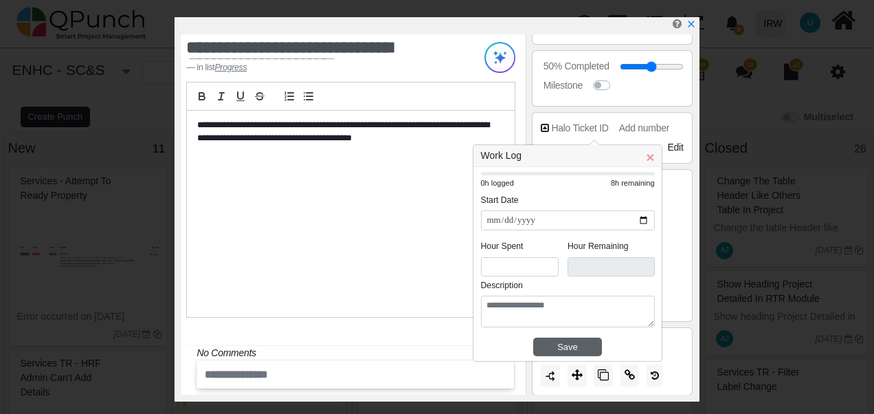
click at [563, 343] on div "Save" at bounding box center [567, 347] width 59 height 14
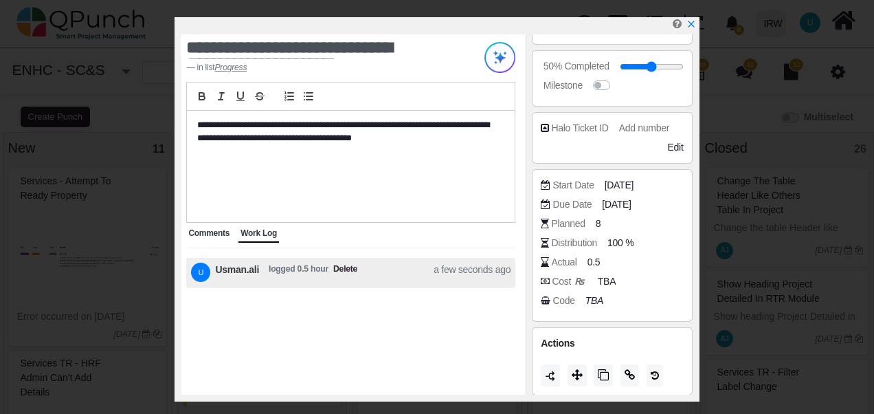
click at [203, 236] on span "Comments" at bounding box center [208, 233] width 41 height 10
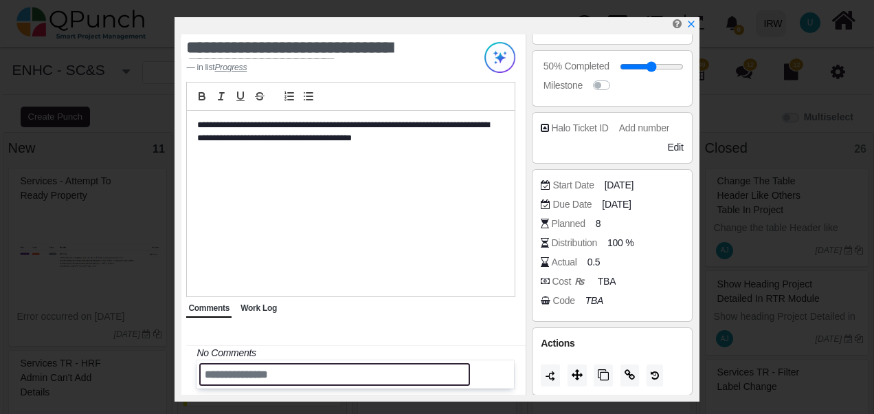
click at [240, 375] on input "text" at bounding box center [334, 374] width 271 height 23
type input "*"
type input "**********"
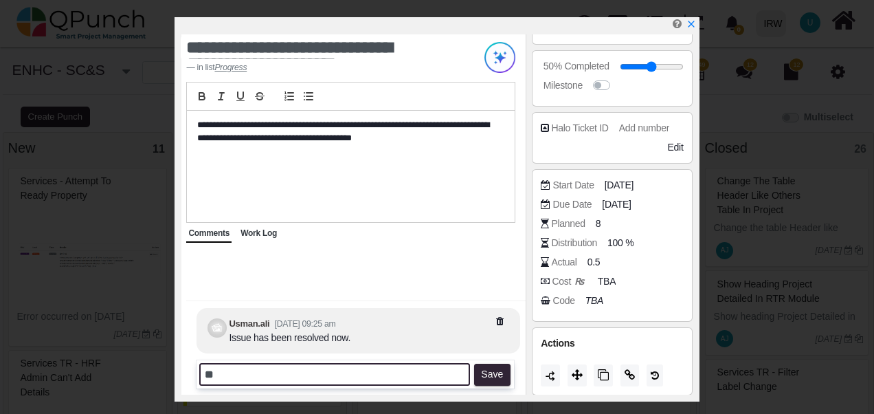
type input "*"
type input "**********"
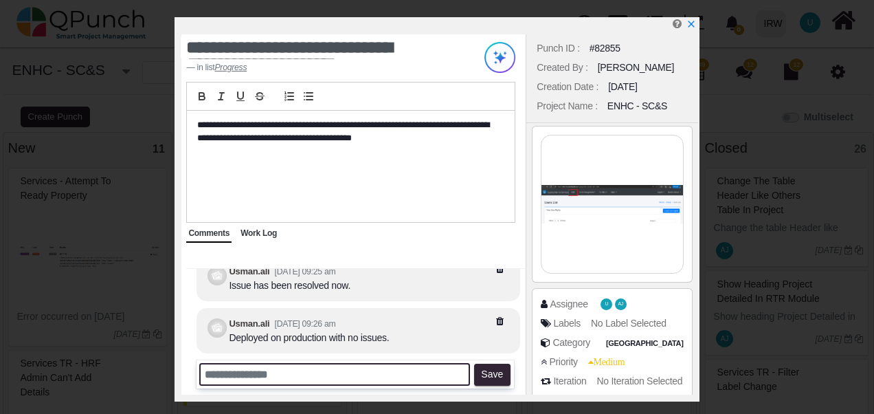
scroll to position [0, 0]
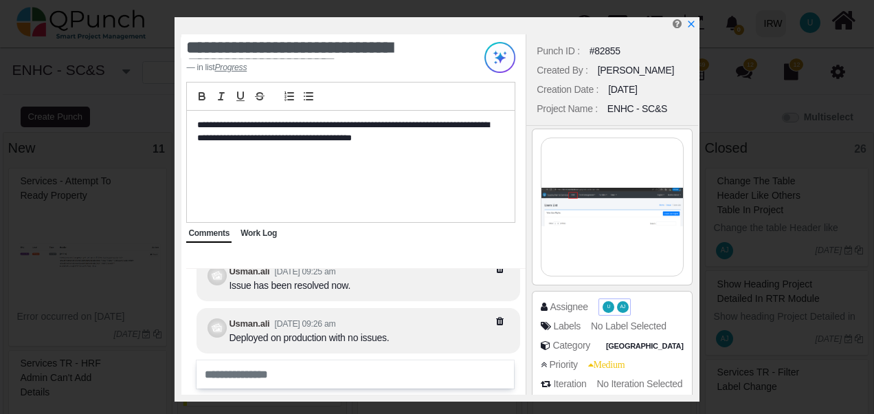
click at [621, 304] on span "AJ" at bounding box center [622, 306] width 5 height 5
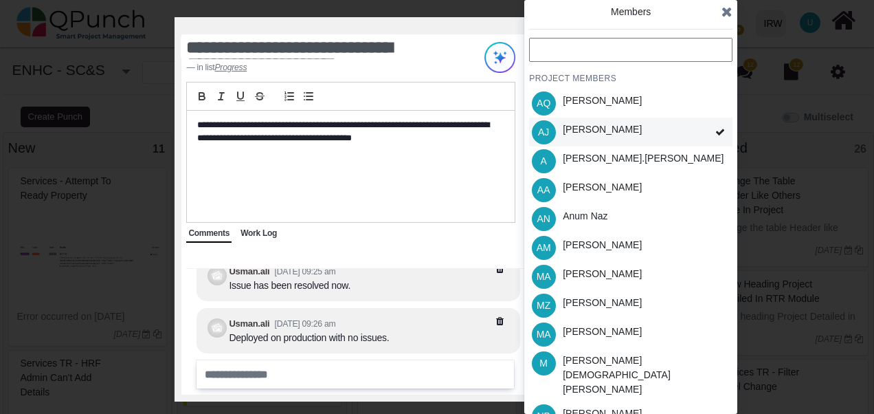
click at [717, 133] on icon at bounding box center [720, 132] width 10 height 10
click at [727, 15] on icon at bounding box center [726, 12] width 11 height 14
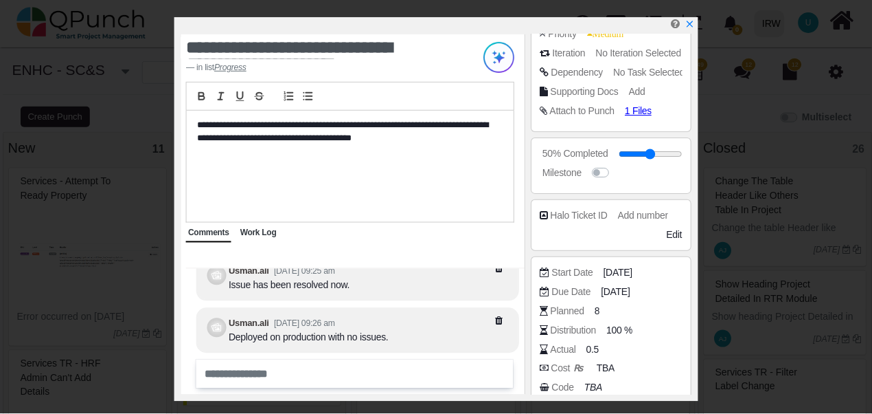
scroll to position [418, 0]
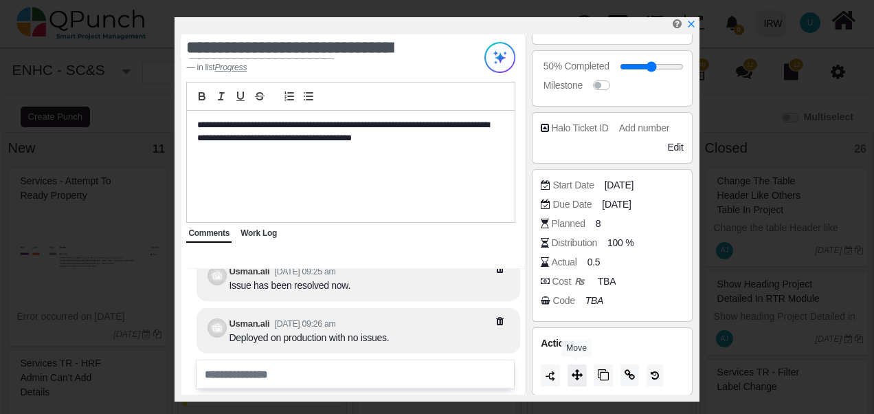
click at [573, 381] on button at bounding box center [576, 375] width 19 height 22
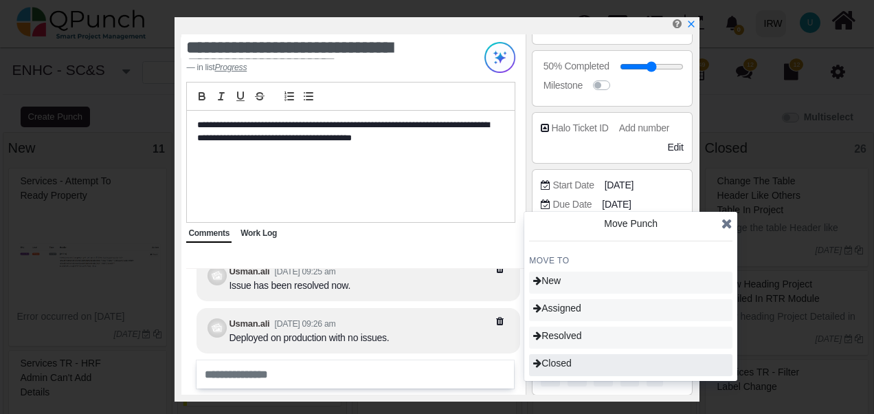
click at [561, 369] on div "Closed" at bounding box center [630, 365] width 203 height 22
type input "***"
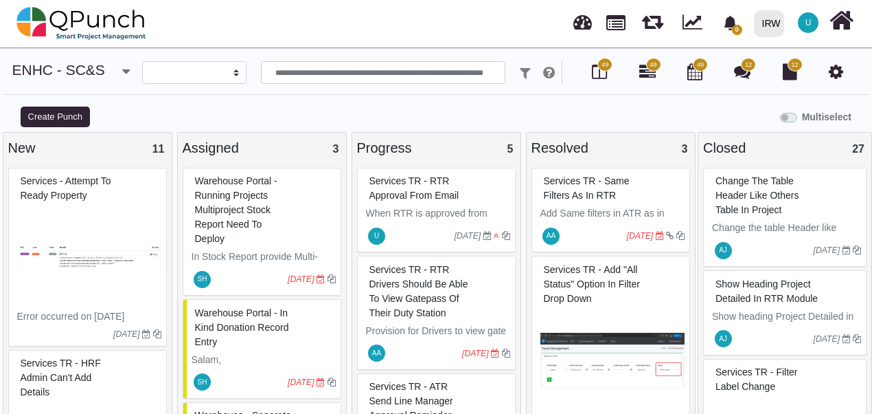
click at [425, 187] on div "Services TR - RTR approval from Email" at bounding box center [438, 188] width 144 height 36
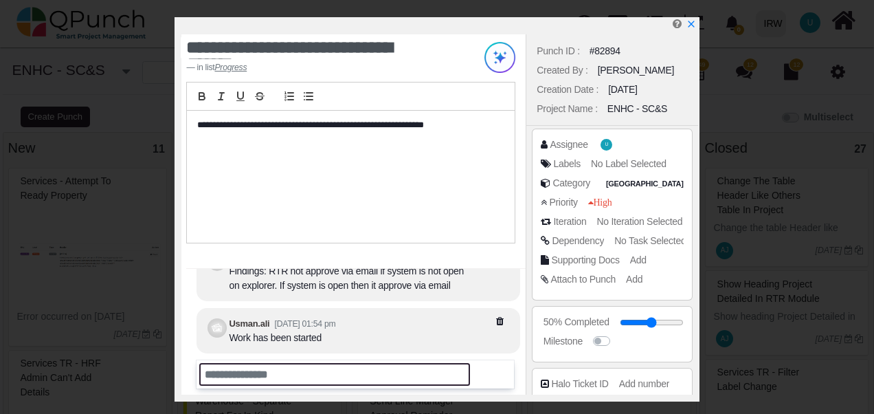
click at [269, 375] on input "text" at bounding box center [334, 374] width 271 height 23
click at [271, 378] on input "text" at bounding box center [334, 374] width 271 height 23
click at [251, 376] on input "text" at bounding box center [334, 374] width 271 height 23
paste input "**********"
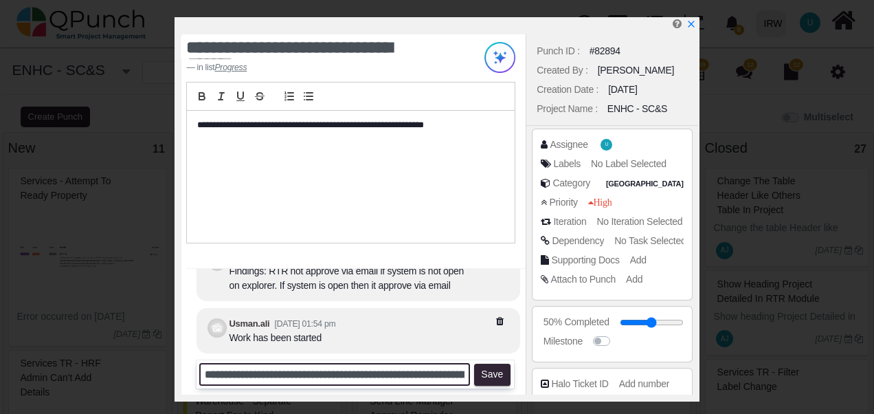
scroll to position [0, 2043]
type input "**********"
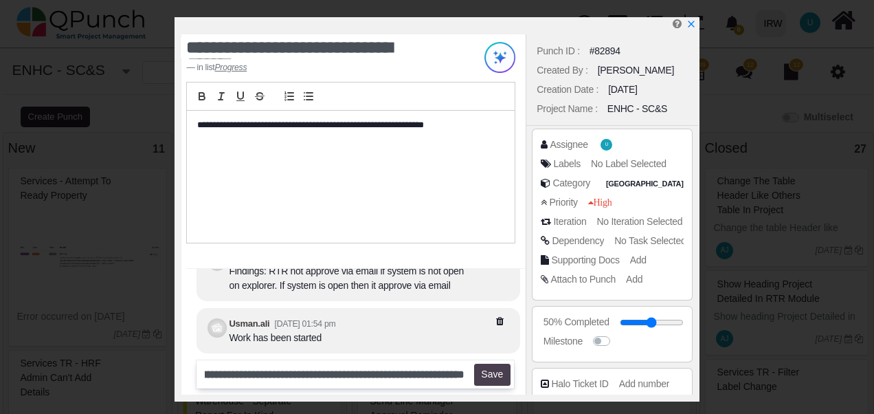
click at [493, 378] on button "Save" at bounding box center [492, 374] width 36 height 22
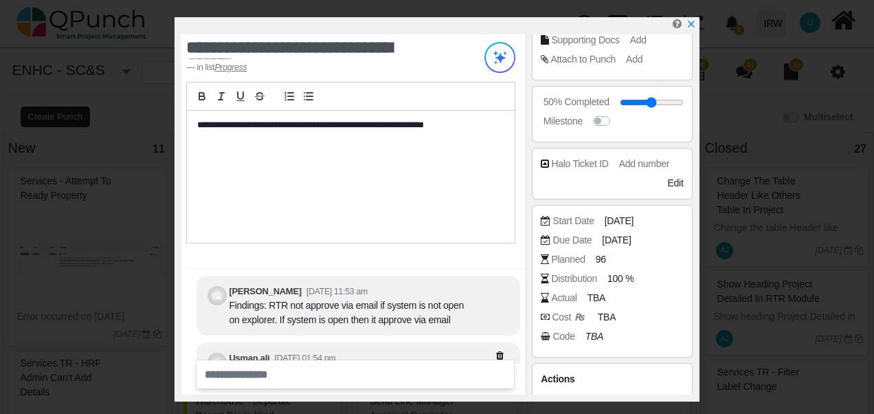
scroll to position [256, 0]
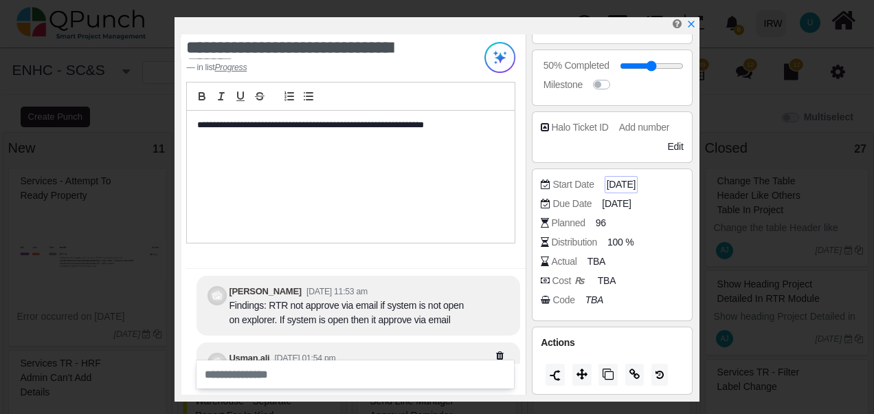
click at [618, 177] on span "[DATE]" at bounding box center [621, 184] width 29 height 14
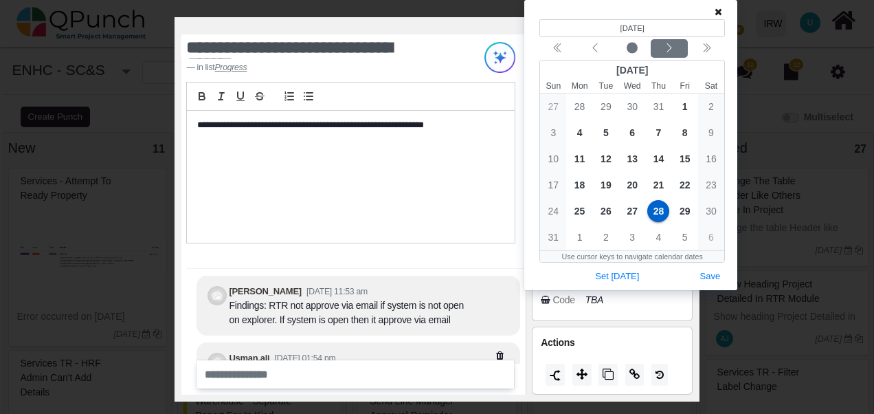
click at [669, 49] on icon "chevron left" at bounding box center [669, 47] width 5 height 9
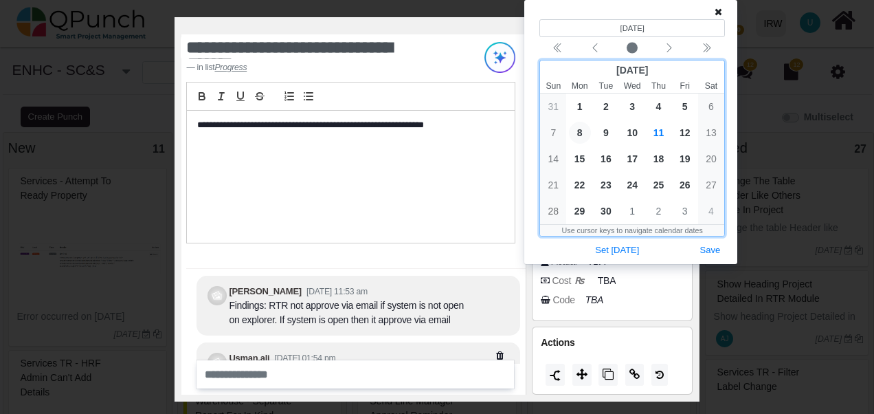
click at [582, 132] on span "8" at bounding box center [580, 133] width 22 height 22
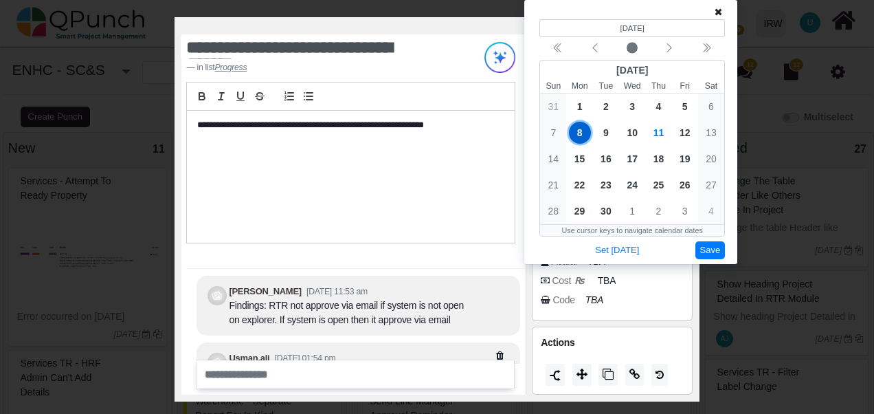
click at [705, 244] on button "Save" at bounding box center [710, 250] width 30 height 19
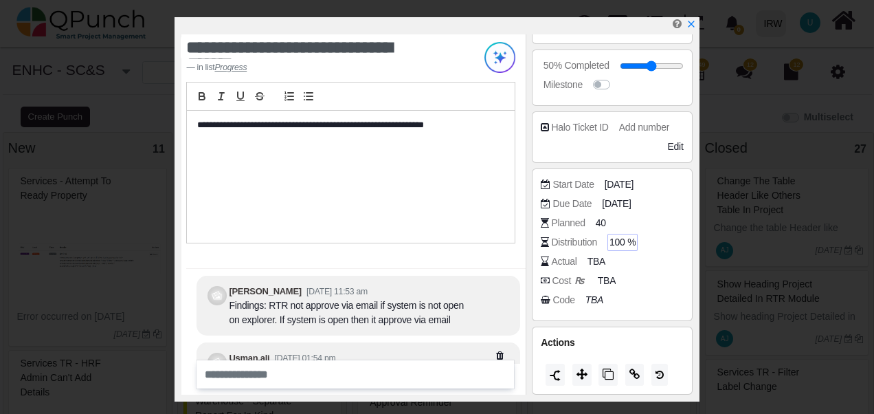
drag, startPoint x: 611, startPoint y: 238, endPoint x: 626, endPoint y: 239, distance: 14.5
click at [626, 239] on span "100 %" at bounding box center [622, 242] width 26 height 14
drag, startPoint x: 639, startPoint y: 238, endPoint x: 607, endPoint y: 239, distance: 31.6
click at [607, 239] on div "***" at bounding box center [642, 242] width 76 height 14
type input "**"
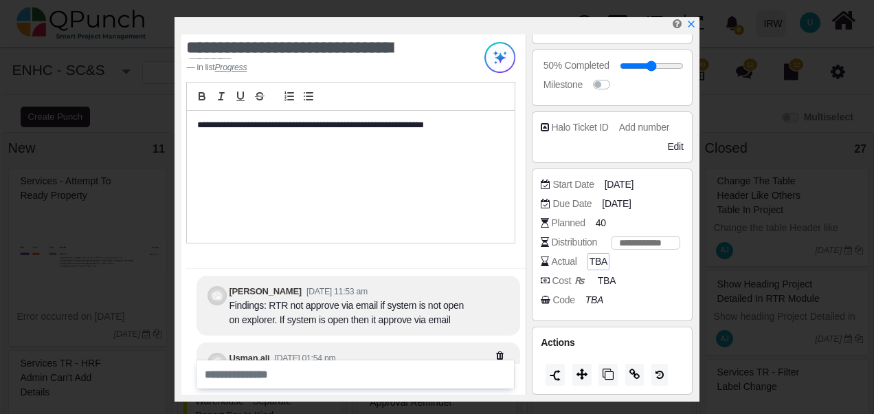
click at [595, 263] on span "TBA" at bounding box center [598, 261] width 18 height 14
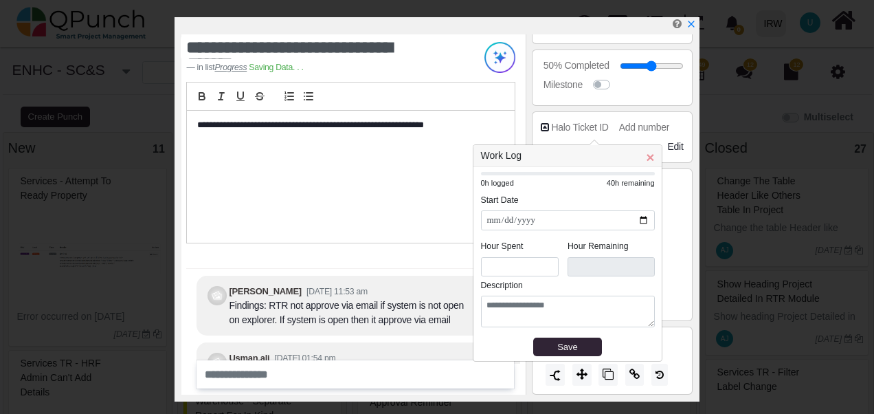
type input "****"
click at [651, 155] on span "×" at bounding box center [650, 157] width 8 height 16
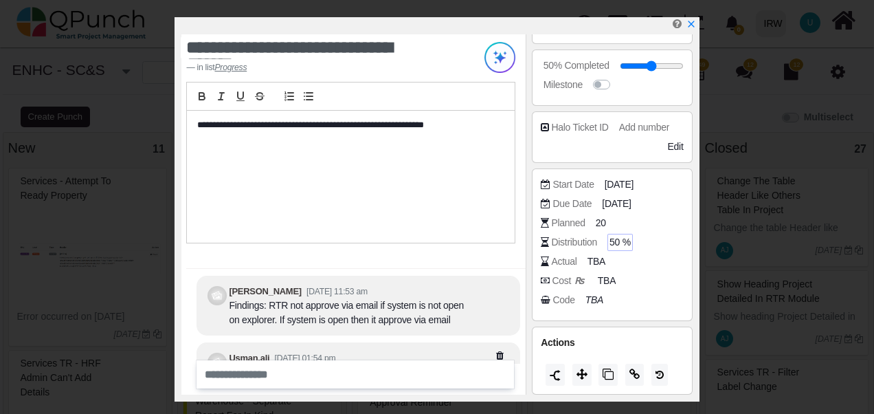
click at [612, 238] on span "50 %" at bounding box center [619, 242] width 21 height 14
click at [612, 238] on input "**" at bounding box center [645, 243] width 69 height 14
type input "***"
click at [653, 273] on div "Cost ₨ TBA" at bounding box center [615, 280] width 149 height 14
click at [590, 264] on span "TBA" at bounding box center [598, 261] width 18 height 14
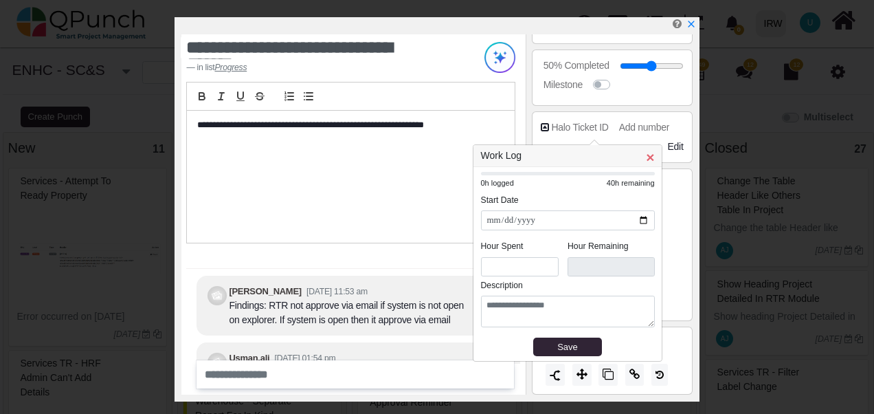
click at [650, 162] on span "×" at bounding box center [650, 157] width 8 height 16
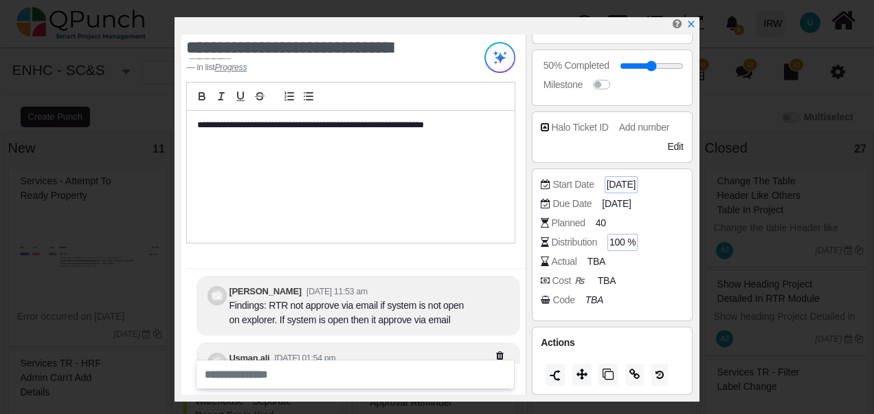
click at [624, 181] on span "[DATE]" at bounding box center [621, 184] width 29 height 14
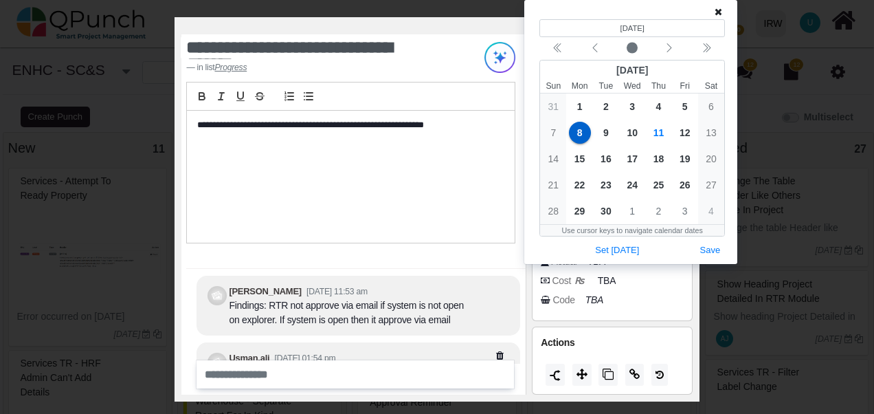
click at [714, 11] on div at bounding box center [630, 12] width 183 height 14
click at [714, 12] on icon at bounding box center [718, 12] width 8 height 10
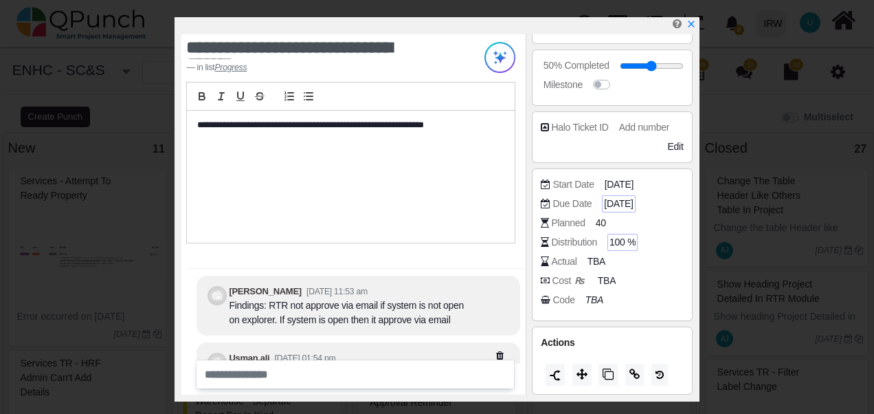
click at [618, 203] on span "[DATE]" at bounding box center [618, 203] width 29 height 14
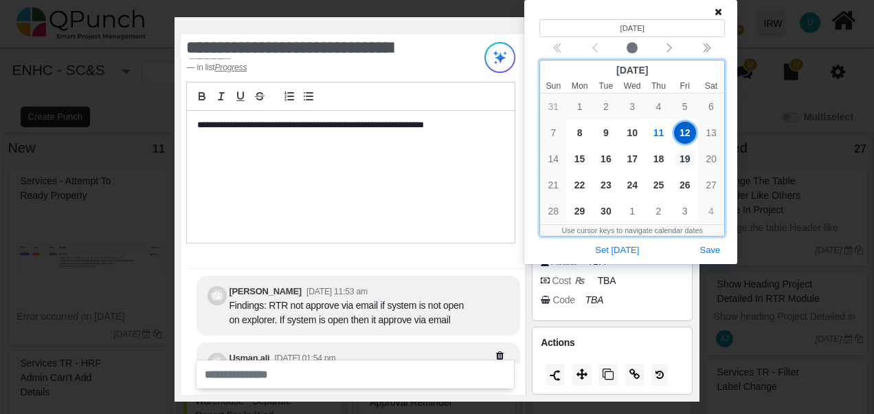
click at [691, 158] on span "19" at bounding box center [685, 159] width 22 height 22
click at [661, 132] on span "11" at bounding box center [658, 133] width 22 height 22
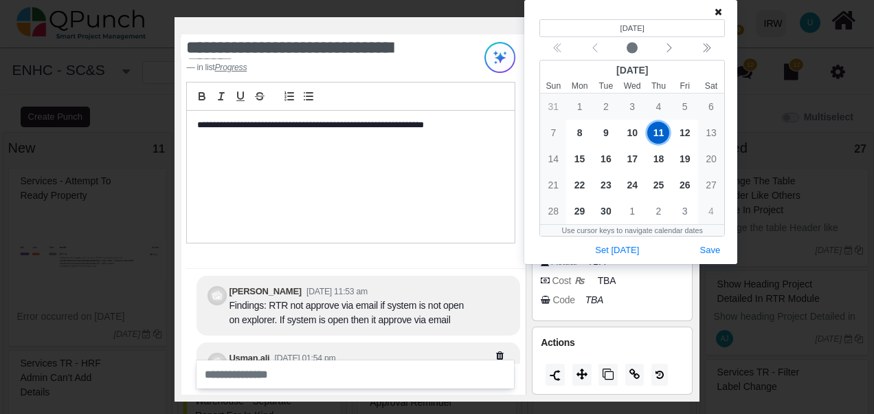
click at [719, 11] on icon at bounding box center [718, 12] width 8 height 10
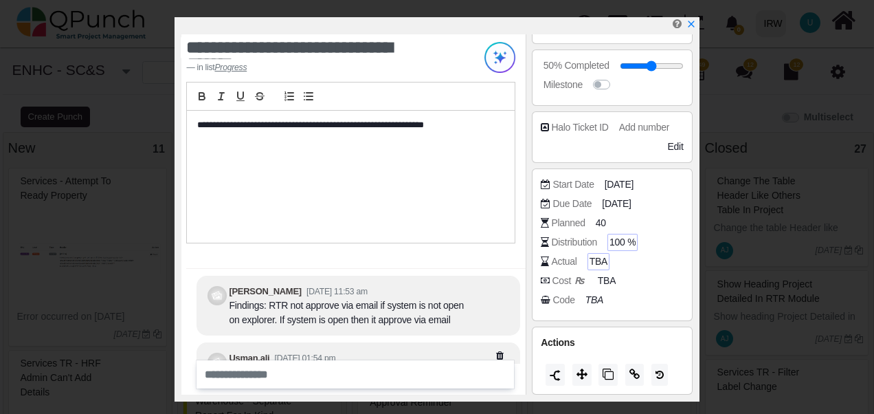
click at [596, 257] on span "TBA" at bounding box center [598, 261] width 18 height 14
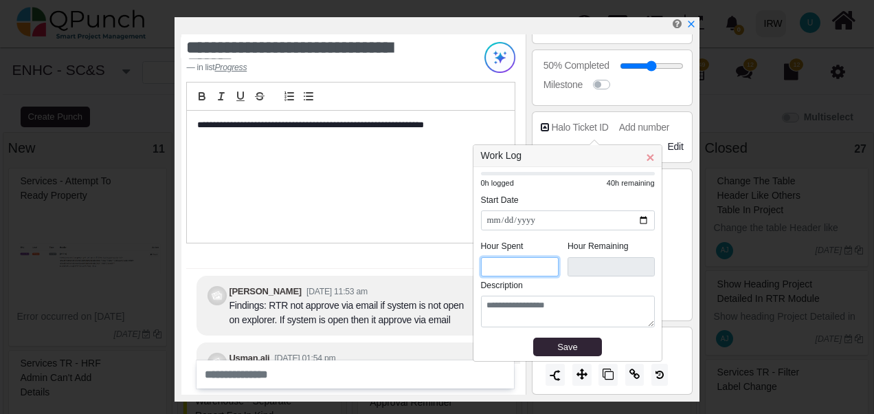
drag, startPoint x: 512, startPoint y: 266, endPoint x: 453, endPoint y: 265, distance: 59.1
click at [453, 265] on body "**********" at bounding box center [437, 214] width 874 height 428
drag, startPoint x: 488, startPoint y: 264, endPoint x: 474, endPoint y: 265, distance: 14.5
click at [474, 265] on div "**********" at bounding box center [567, 264] width 188 height 194
type input "**"
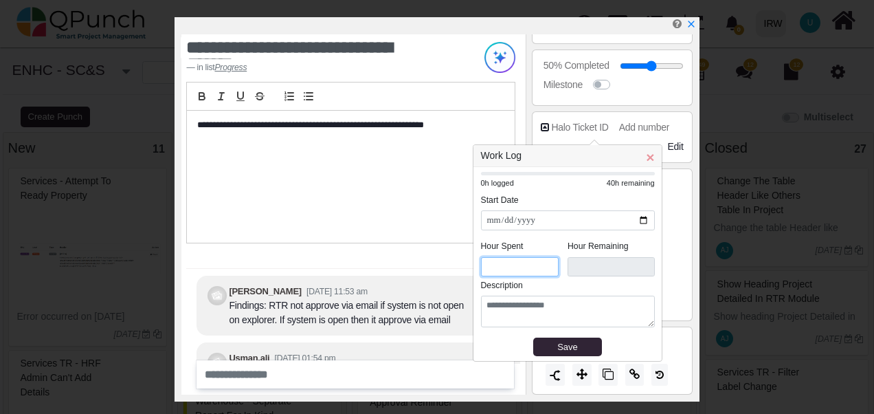
type input "****"
drag, startPoint x: 502, startPoint y: 268, endPoint x: 482, endPoint y: 265, distance: 20.1
click at [482, 265] on input "**" at bounding box center [520, 267] width 78 height 20
click at [499, 261] on input "**" at bounding box center [520, 267] width 78 height 20
click at [490, 262] on input "**" at bounding box center [520, 267] width 78 height 20
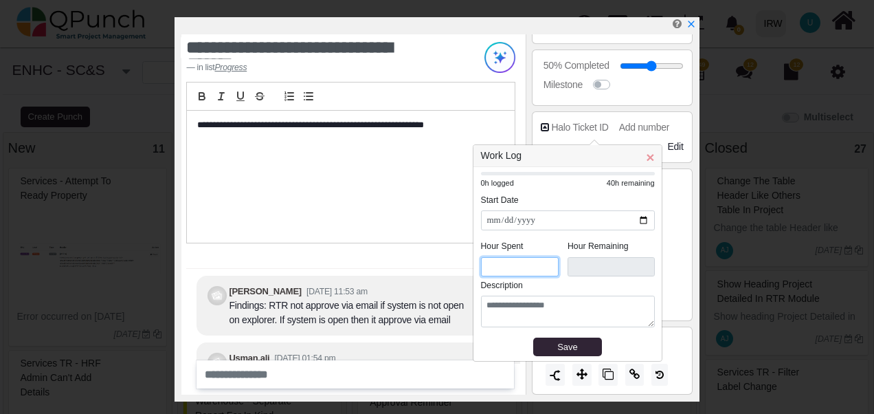
type input "**"
type input "****"
type input "**"
click at [556, 344] on div "Save" at bounding box center [567, 347] width 59 height 14
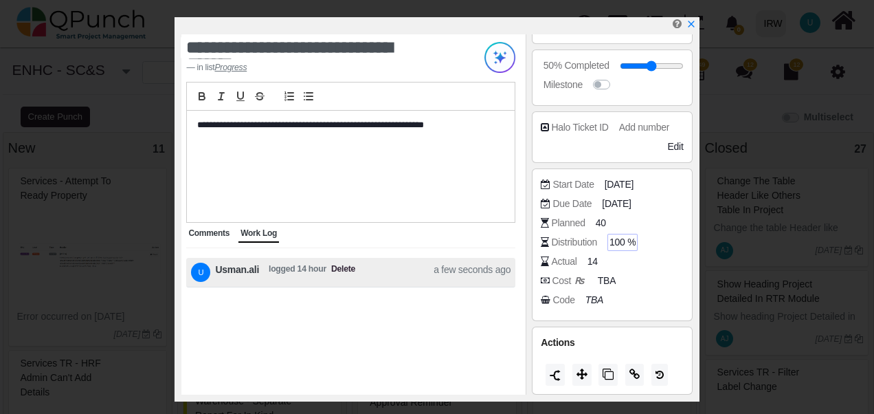
click at [198, 235] on span "Comments" at bounding box center [208, 233] width 41 height 10
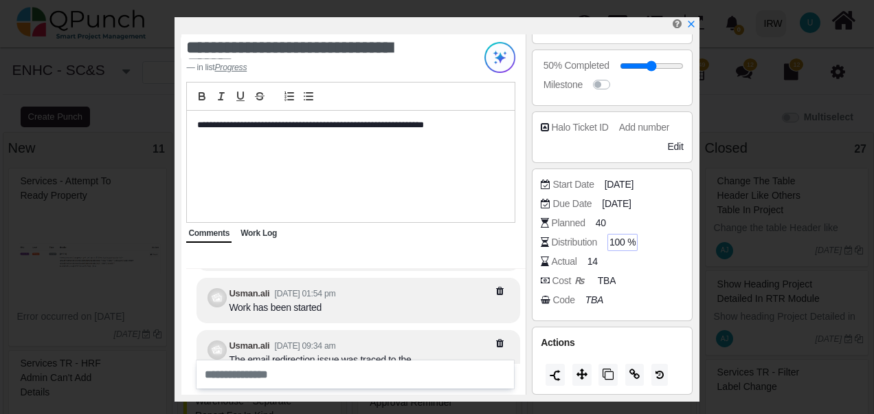
scroll to position [0, 0]
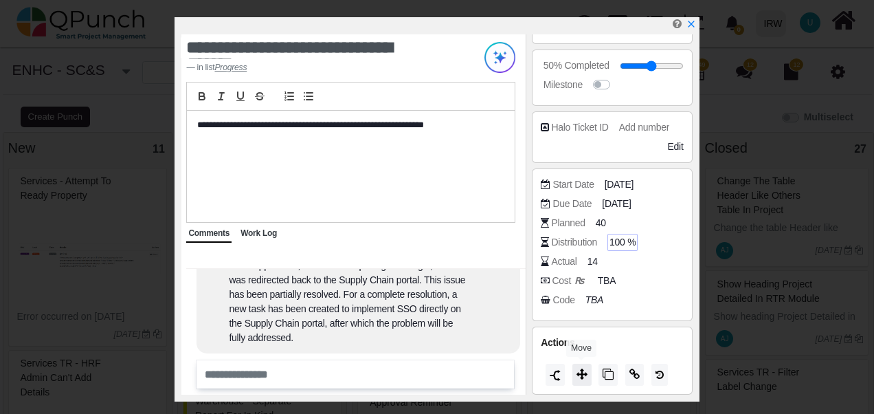
click at [578, 379] on button at bounding box center [581, 374] width 19 height 22
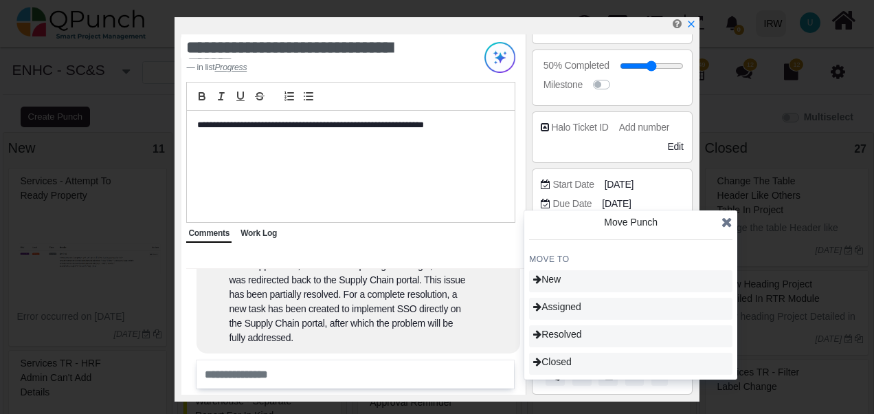
click at [725, 222] on icon at bounding box center [726, 222] width 11 height 14
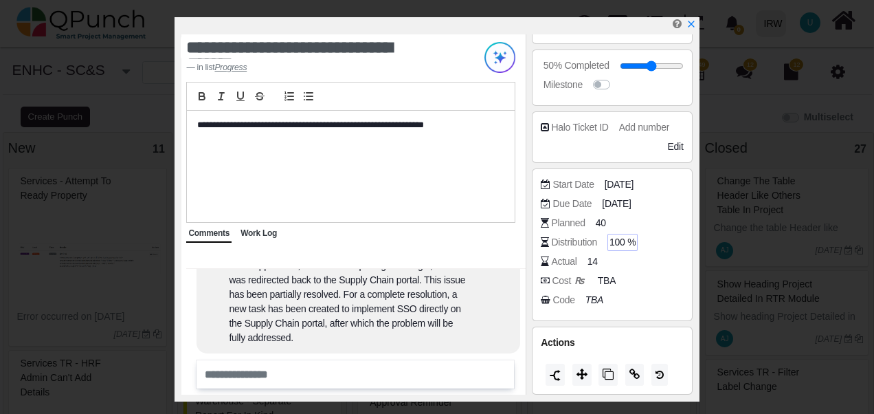
click at [254, 228] on span "Work Log" at bounding box center [258, 233] width 36 height 10
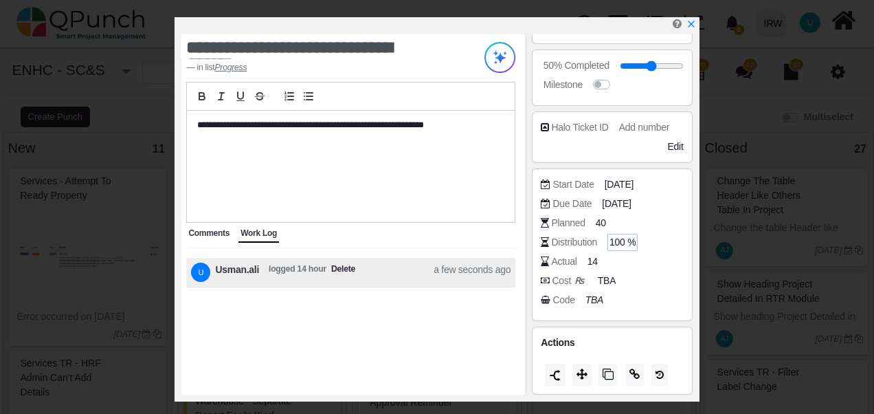
click at [214, 236] on span "Comments" at bounding box center [208, 233] width 41 height 10
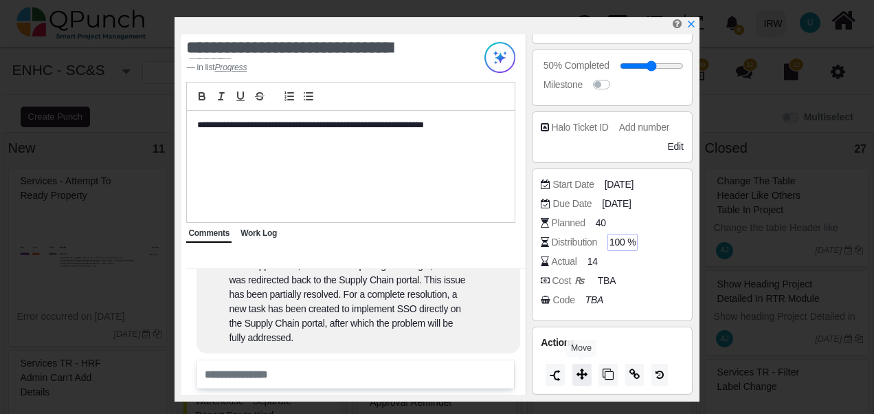
click at [586, 382] on button at bounding box center [581, 374] width 19 height 22
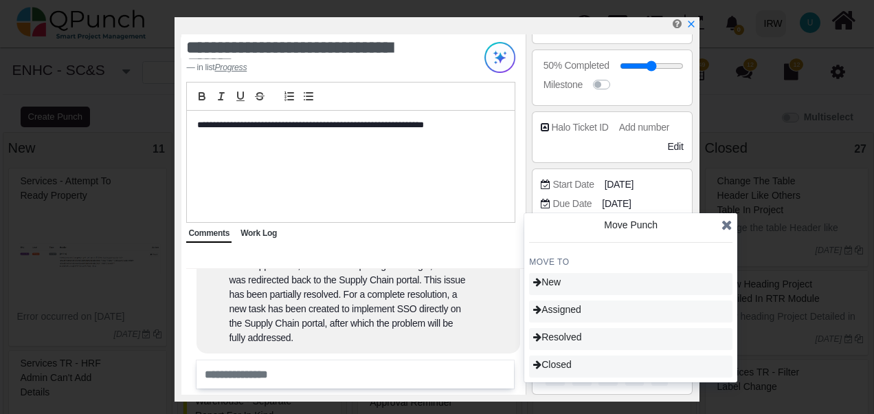
drag, startPoint x: 731, startPoint y: 224, endPoint x: 692, endPoint y: 112, distance: 118.4
click at [731, 224] on icon at bounding box center [726, 225] width 11 height 14
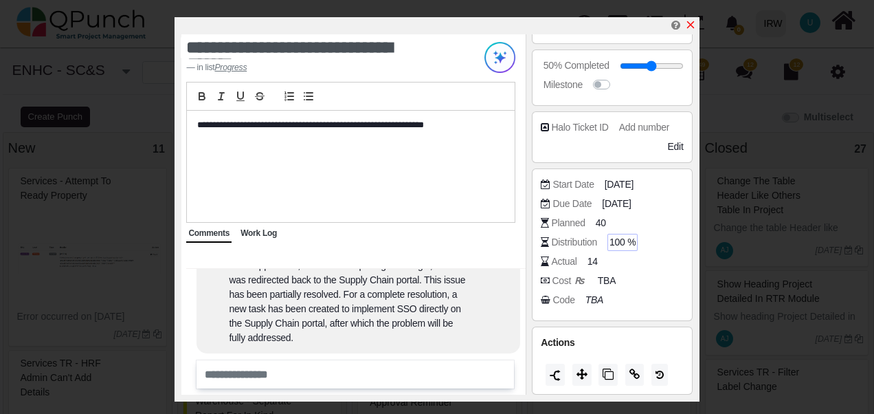
click at [691, 26] on icon "x" at bounding box center [690, 25] width 8 height 8
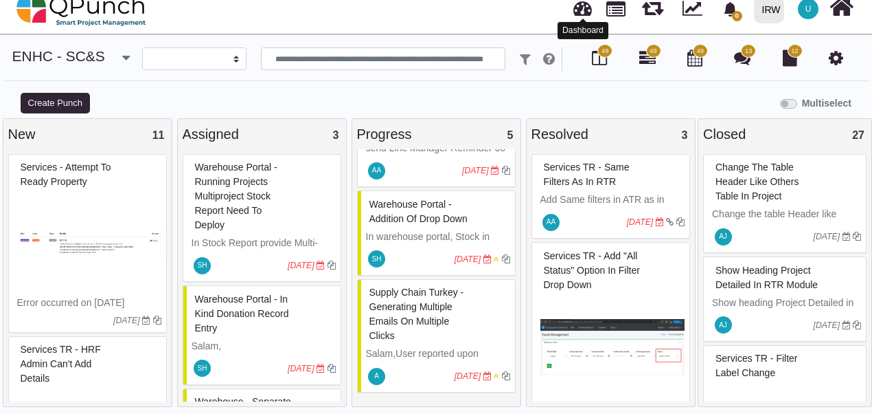
click at [580, 9] on link at bounding box center [583, 6] width 19 height 23
